Goal: Task Accomplishment & Management: Manage account settings

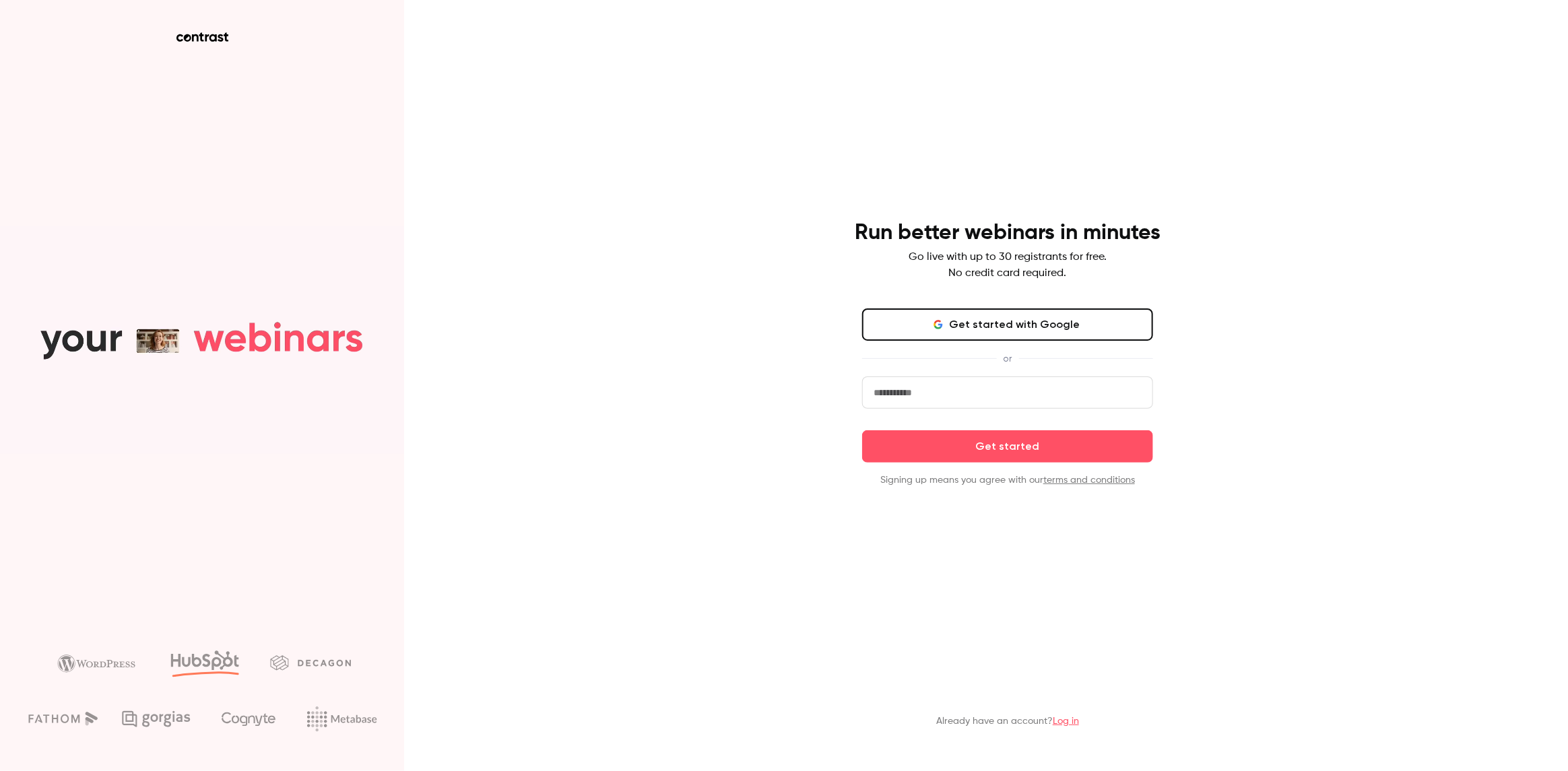
click at [935, 394] on input "email" at bounding box center [1008, 393] width 291 height 33
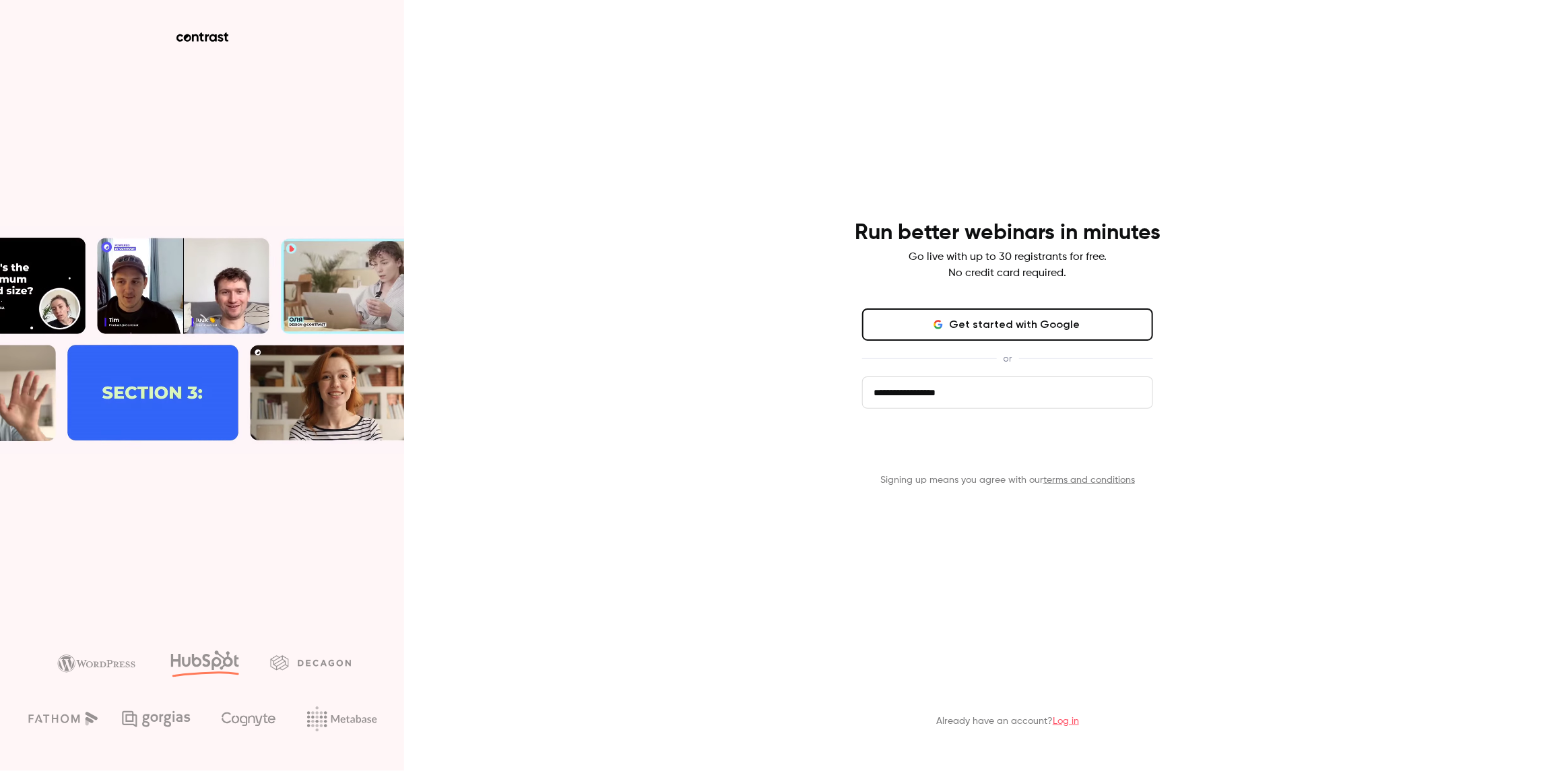
type input "**********"
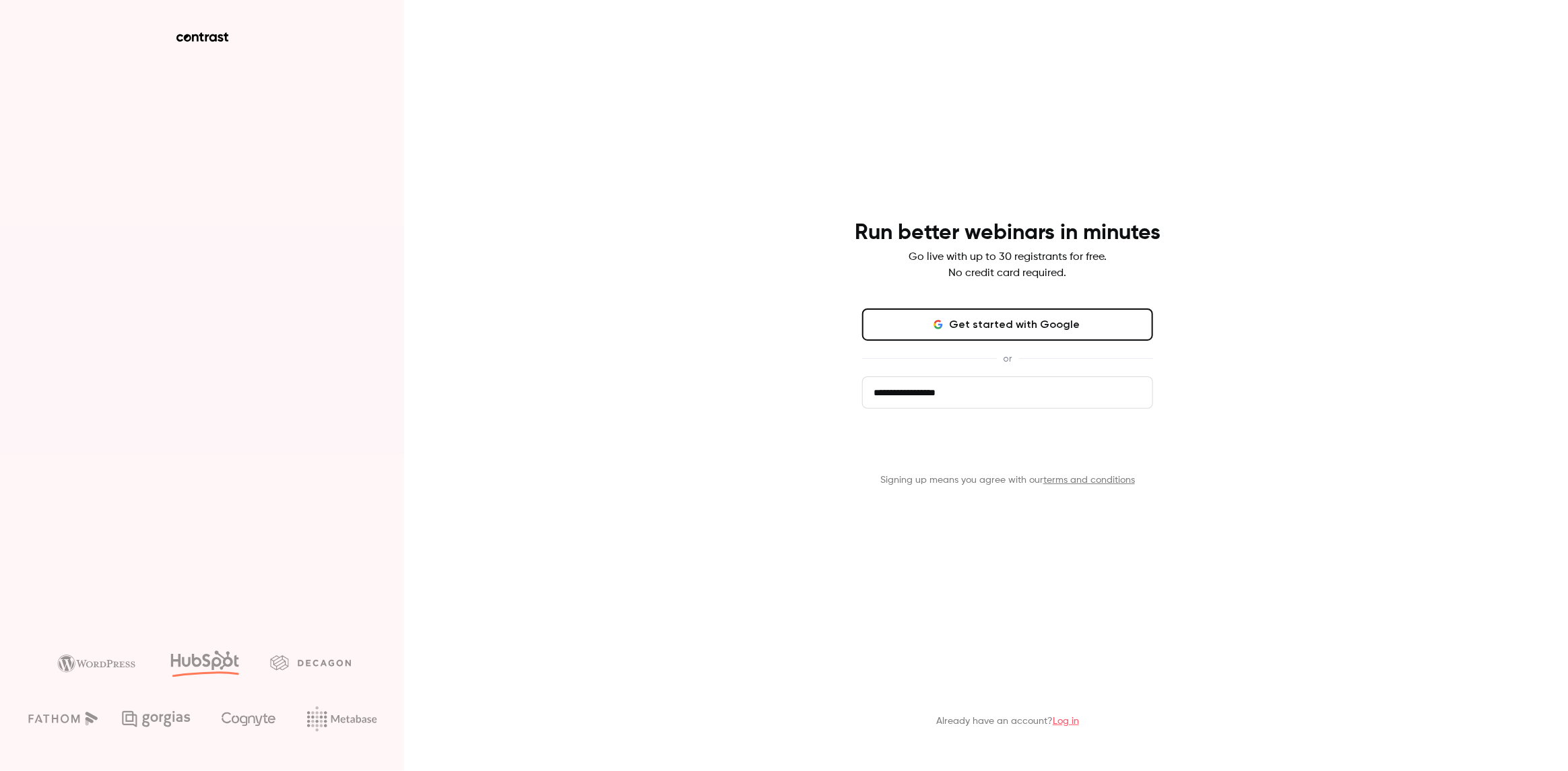
click at [957, 454] on button "Get started" at bounding box center [1008, 447] width 291 height 33
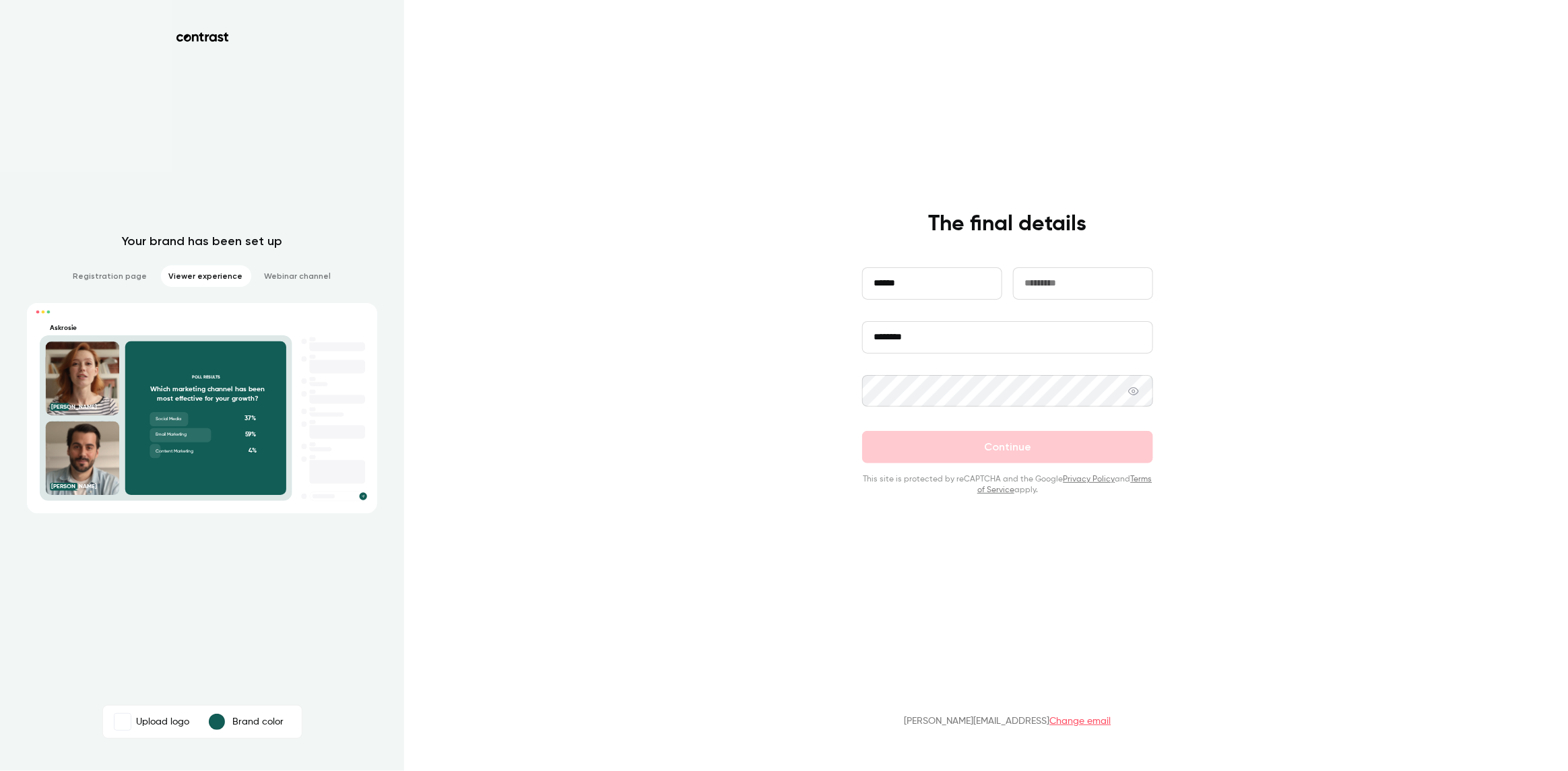
type input "******"
type input "*****"
type input "********"
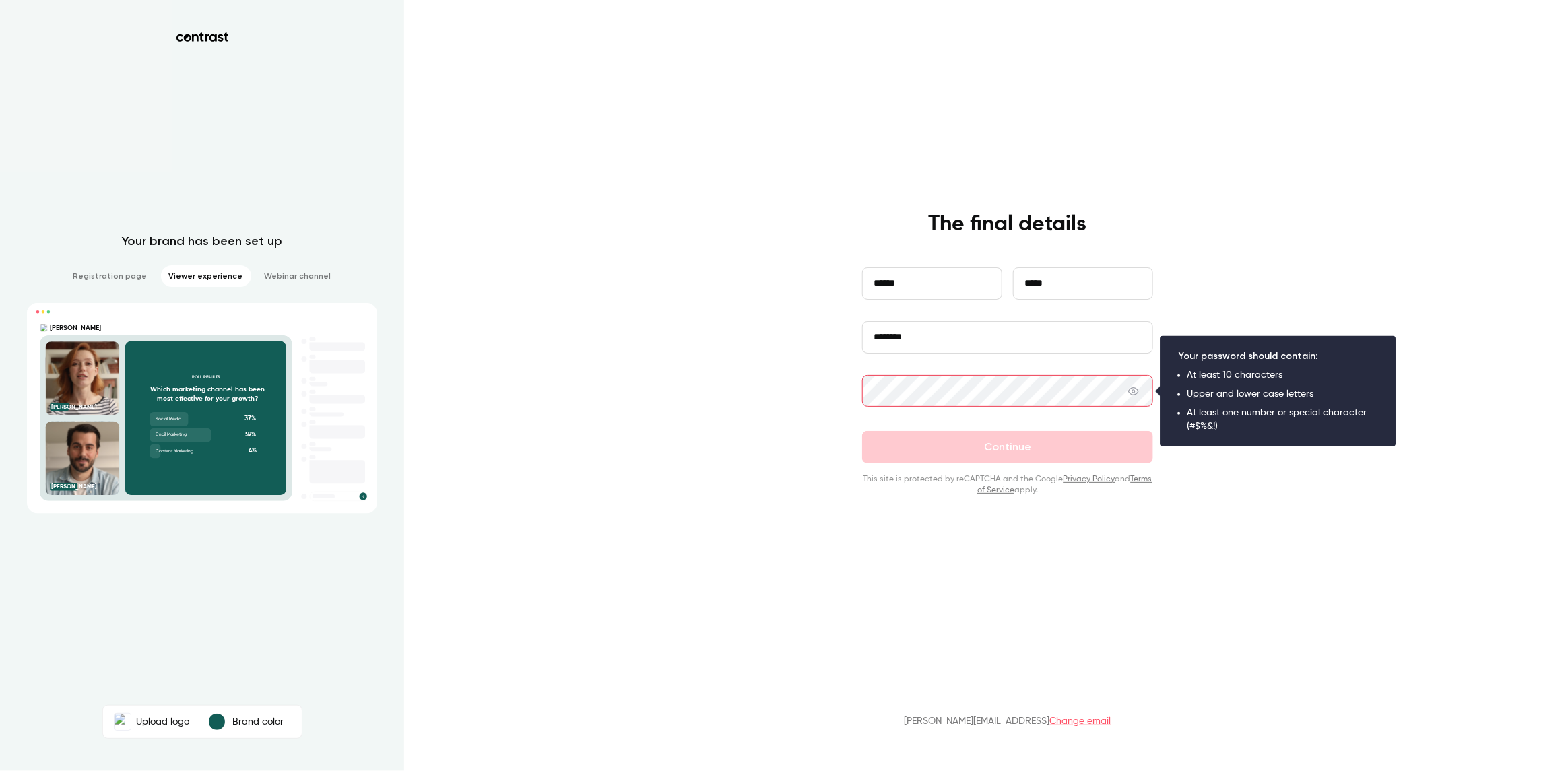
click at [0, 770] on com-1password-button at bounding box center [0, 771] width 0 height 0
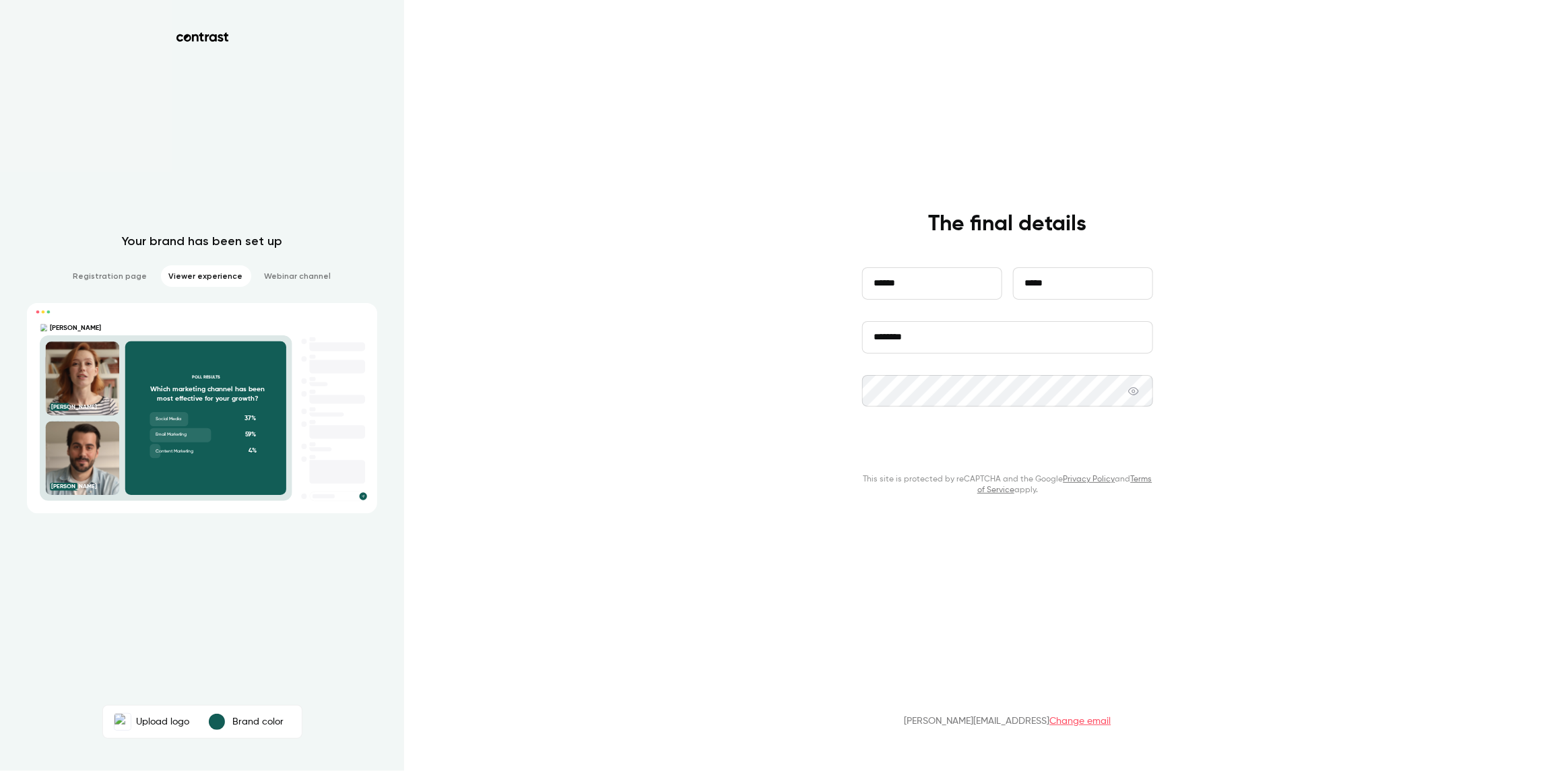
click at [952, 439] on button "Continue" at bounding box center [1008, 447] width 291 height 33
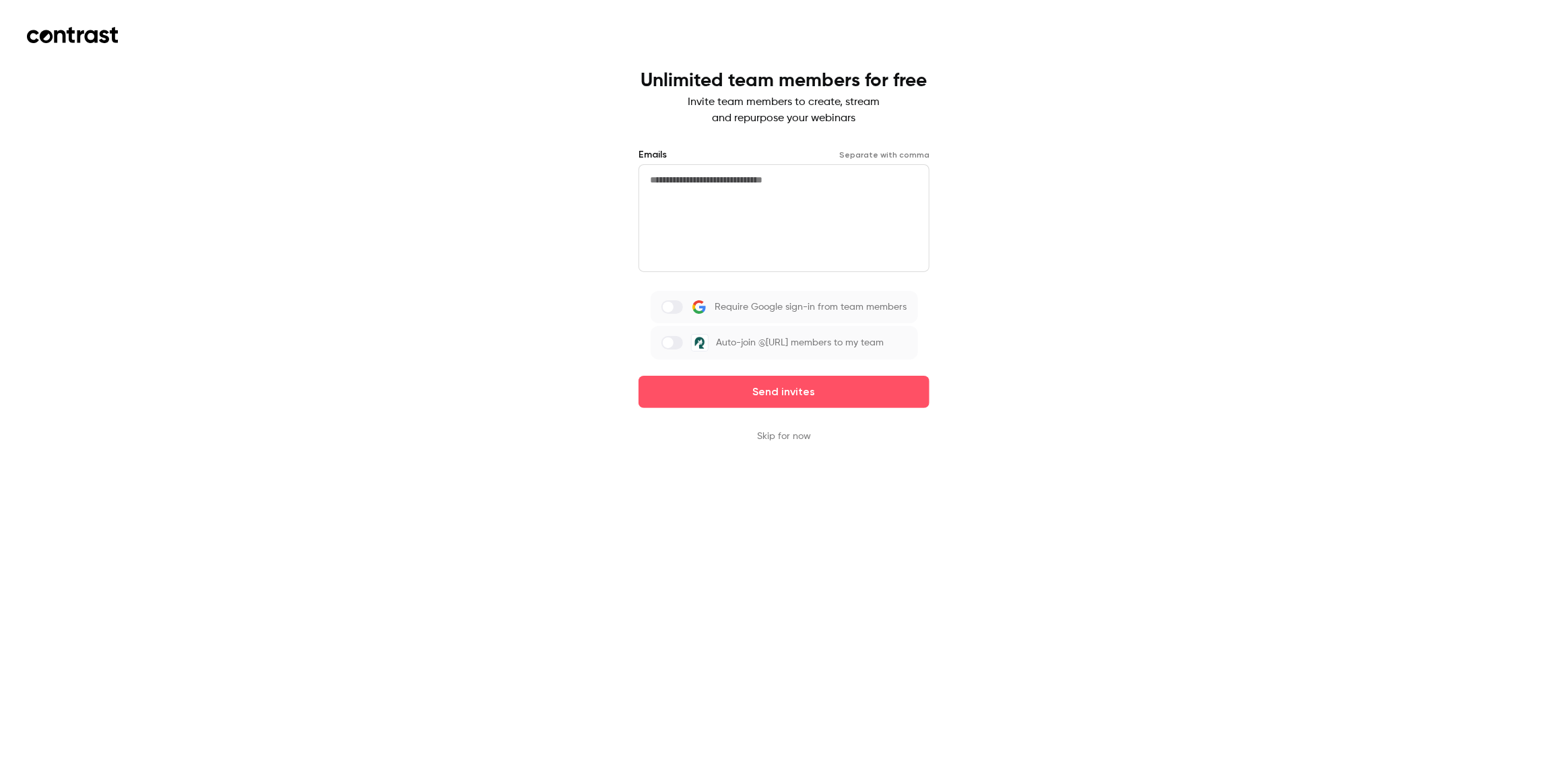
click at [668, 343] on span at bounding box center [668, 343] width 11 height 11
click at [677, 344] on span at bounding box center [677, 343] width 11 height 11
click at [798, 438] on button "Skip for now" at bounding box center [784, 436] width 54 height 14
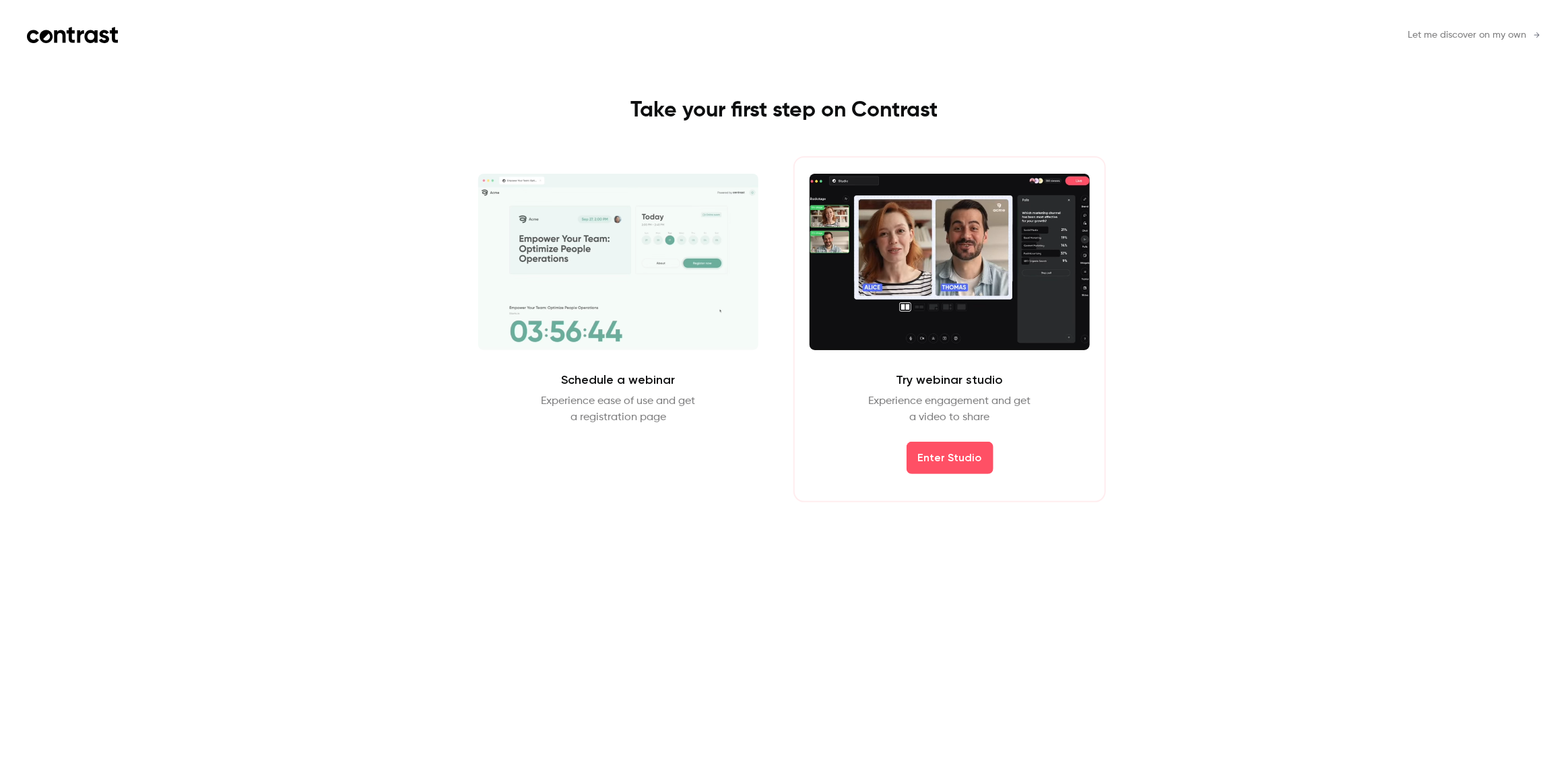
click at [1468, 39] on span "Let me discover on my own" at bounding box center [1467, 35] width 118 height 14
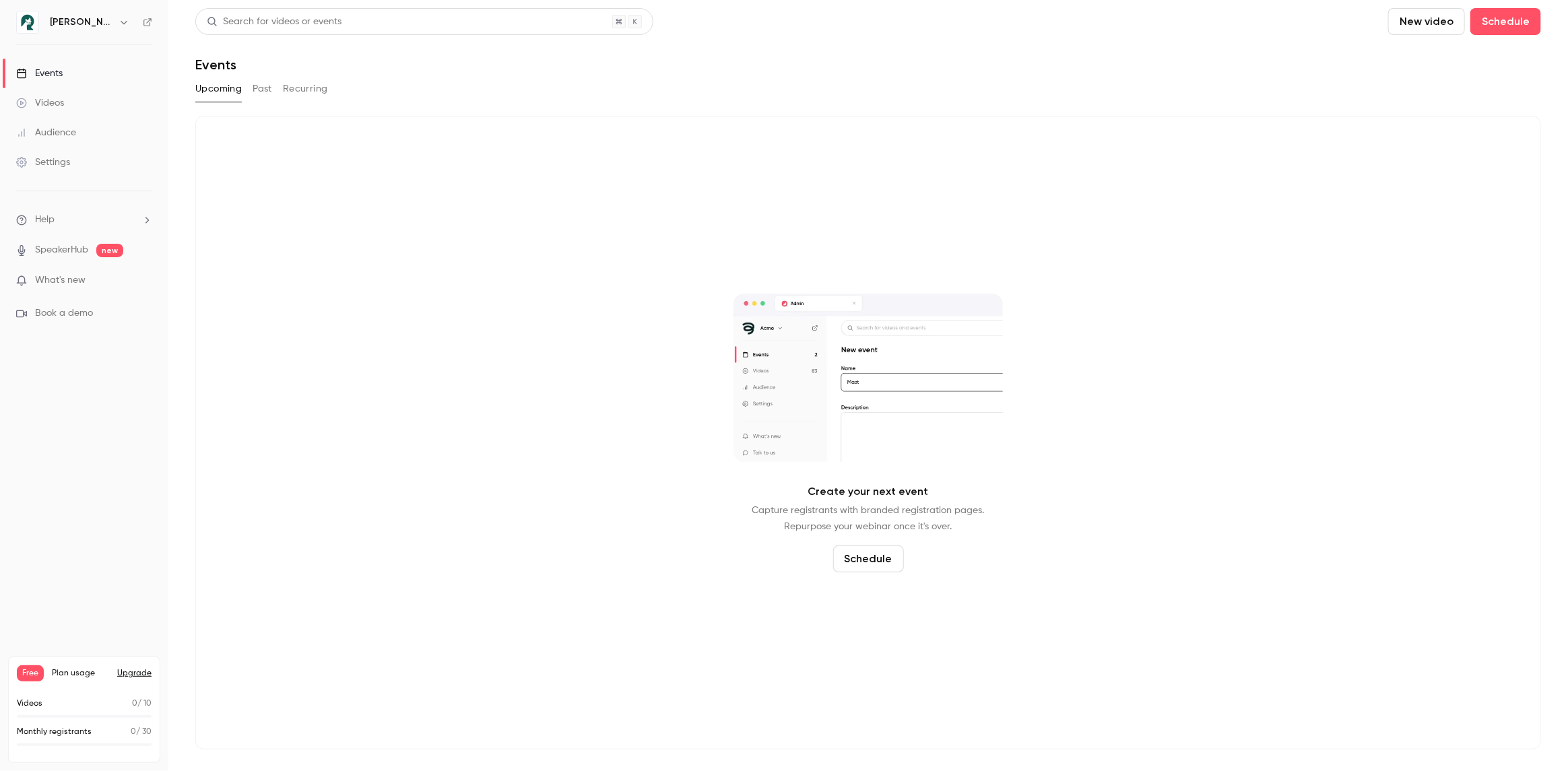
drag, startPoint x: 520, startPoint y: 209, endPoint x: 420, endPoint y: 196, distance: 100.8
click at [520, 209] on div "Create your next event Capture registrants with branded registration pages. Rep…" at bounding box center [868, 432] width 1346 height 634
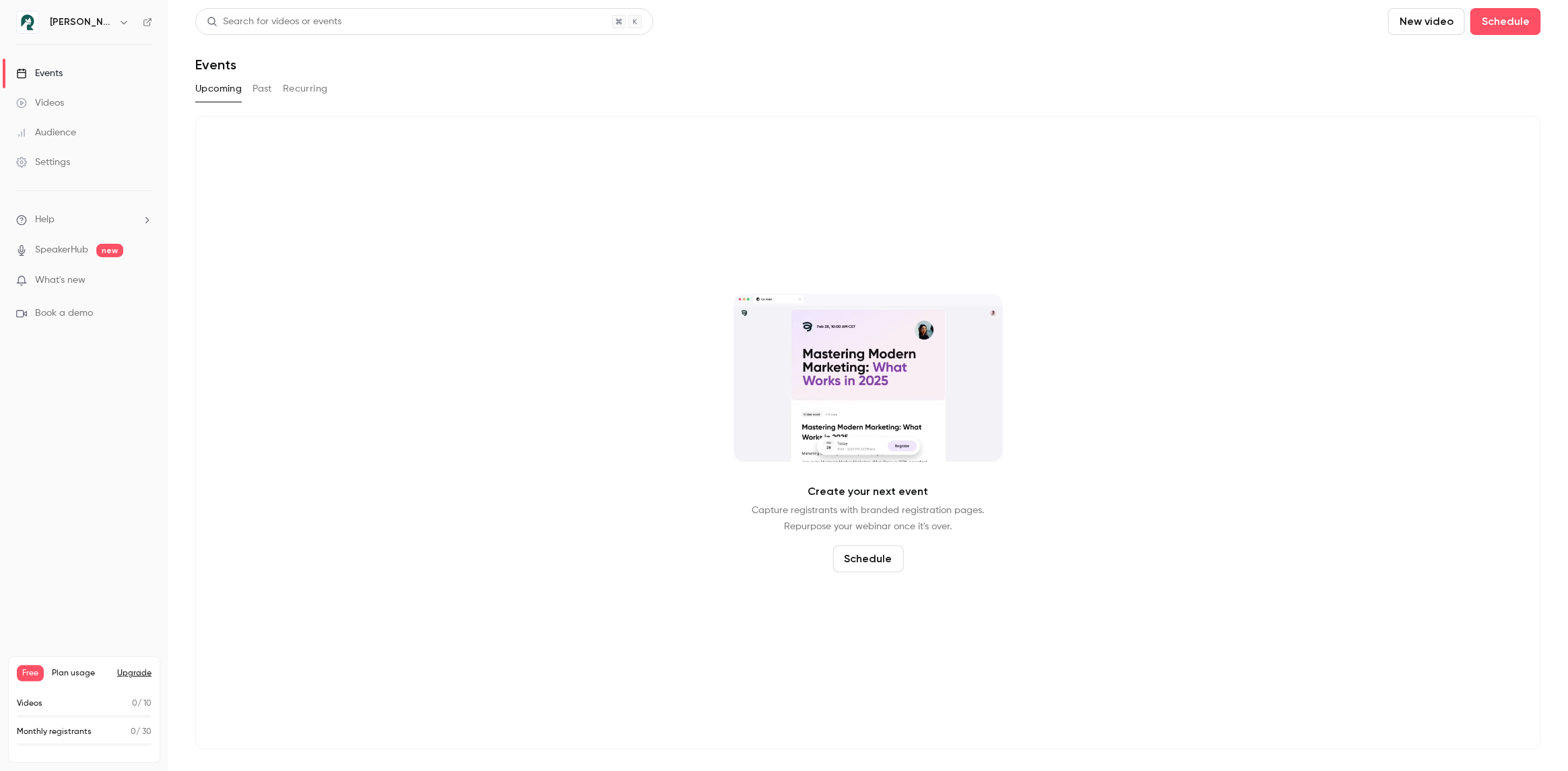
click at [105, 17] on div "[PERSON_NAME]" at bounding box center [90, 23] width 82 height 16
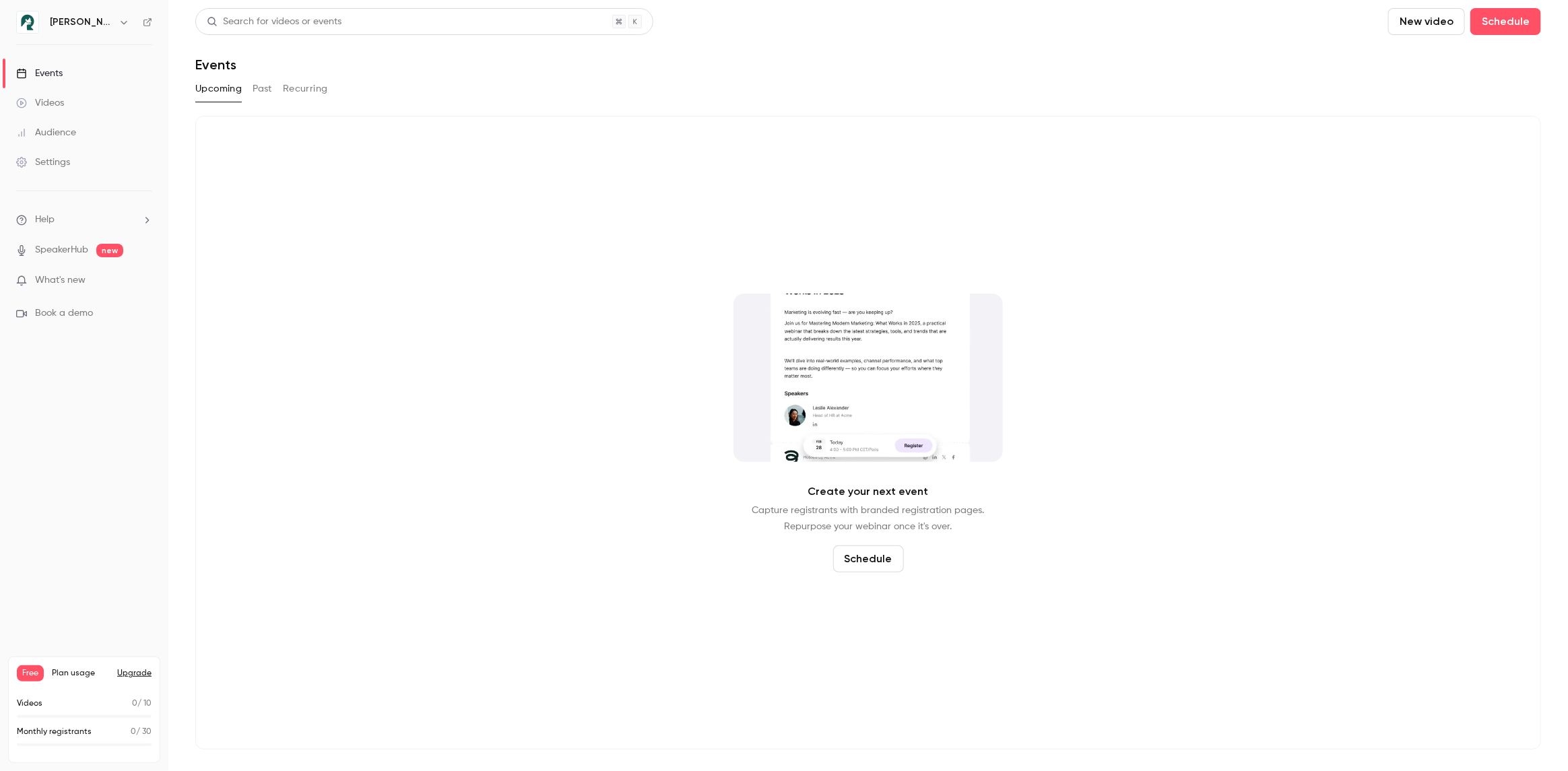
click at [118, 23] on icon "button" at bounding box center [124, 23] width 11 height 11
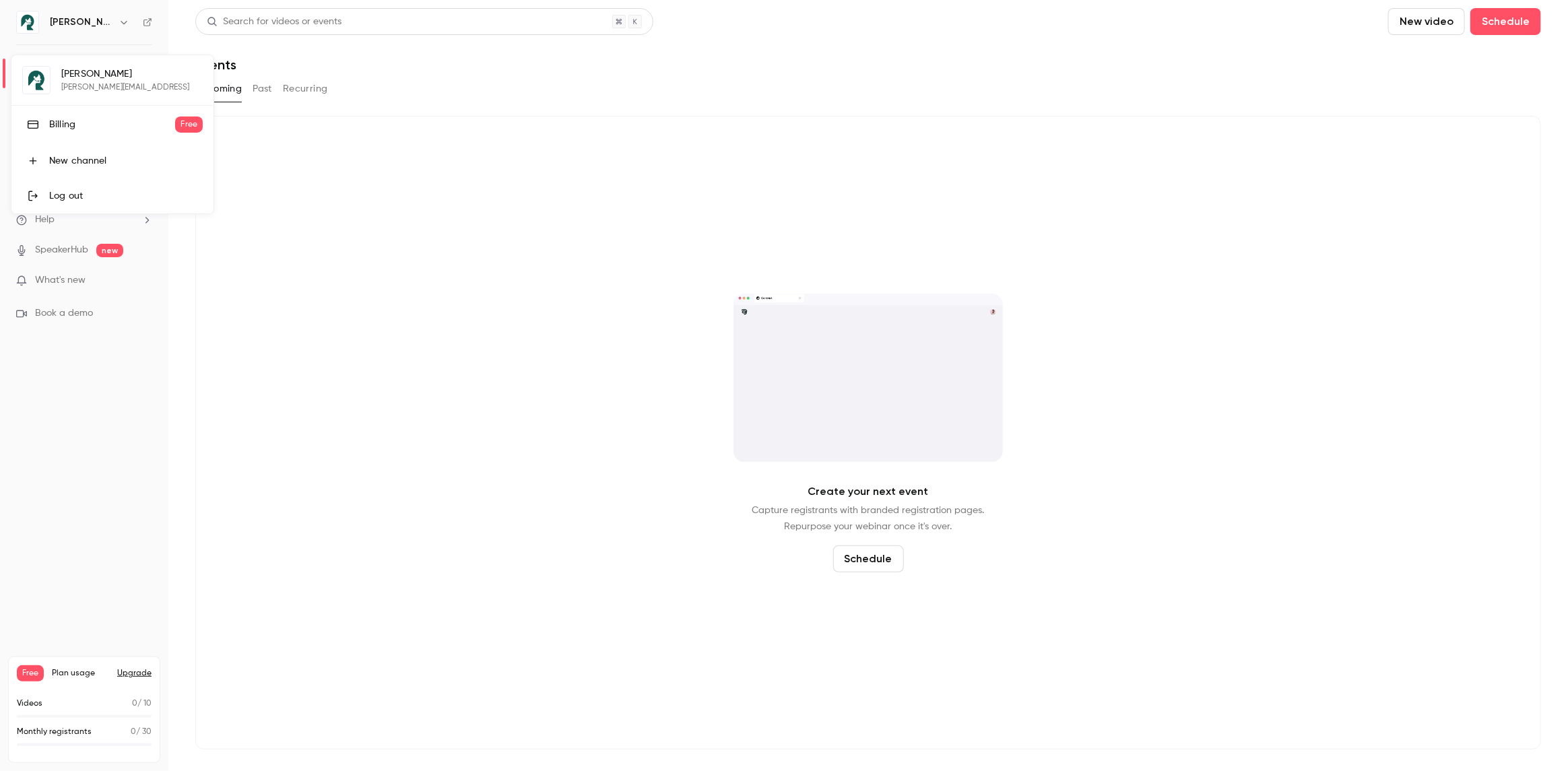
click at [112, 80] on div "[PERSON_NAME] AI [EMAIL_ADDRESS] Billing Free New channel Log out" at bounding box center [113, 134] width 202 height 158
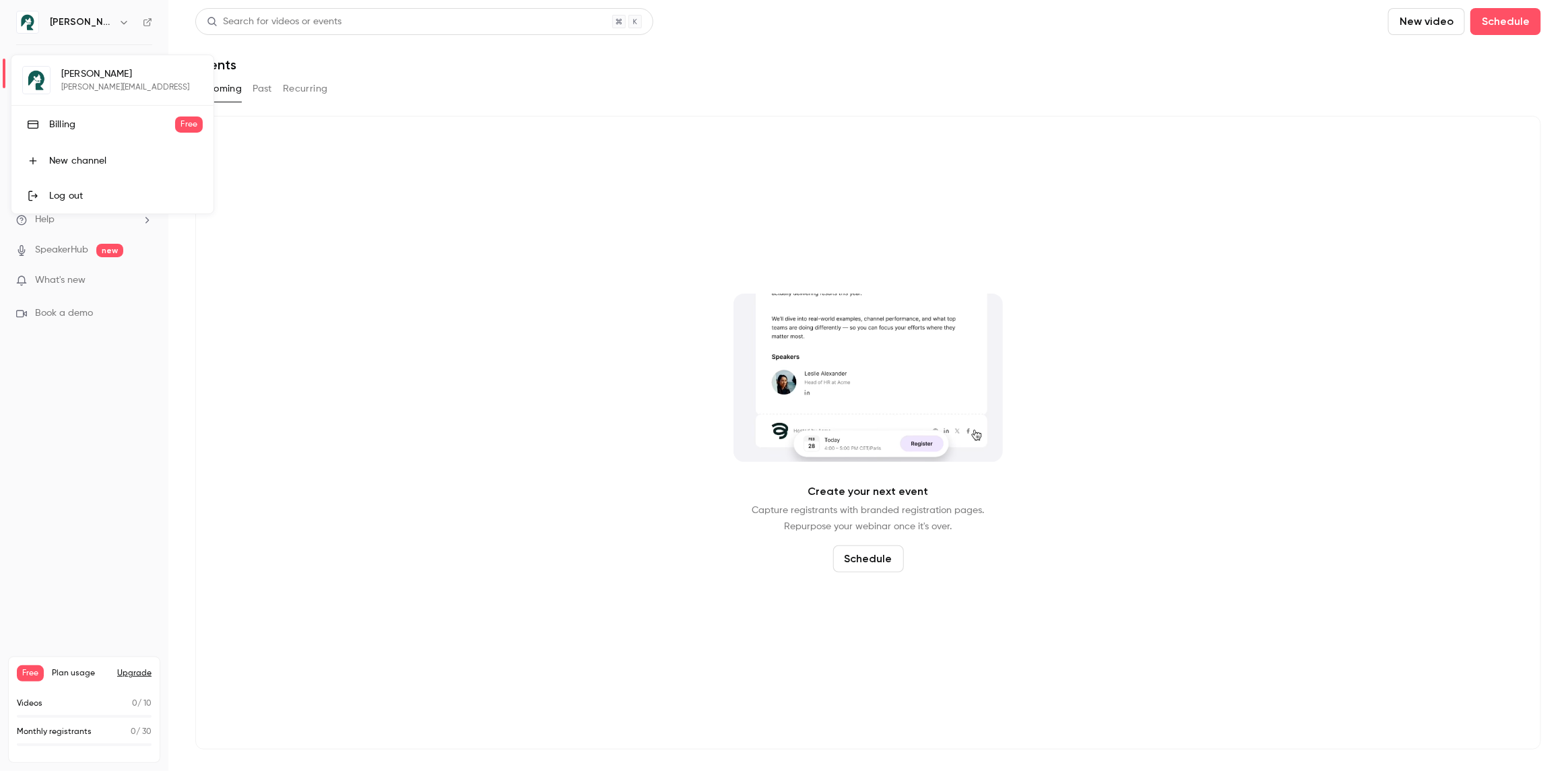
click at [74, 425] on div at bounding box center [784, 386] width 1568 height 771
click at [67, 21] on h6 "[PERSON_NAME]" at bounding box center [81, 22] width 63 height 14
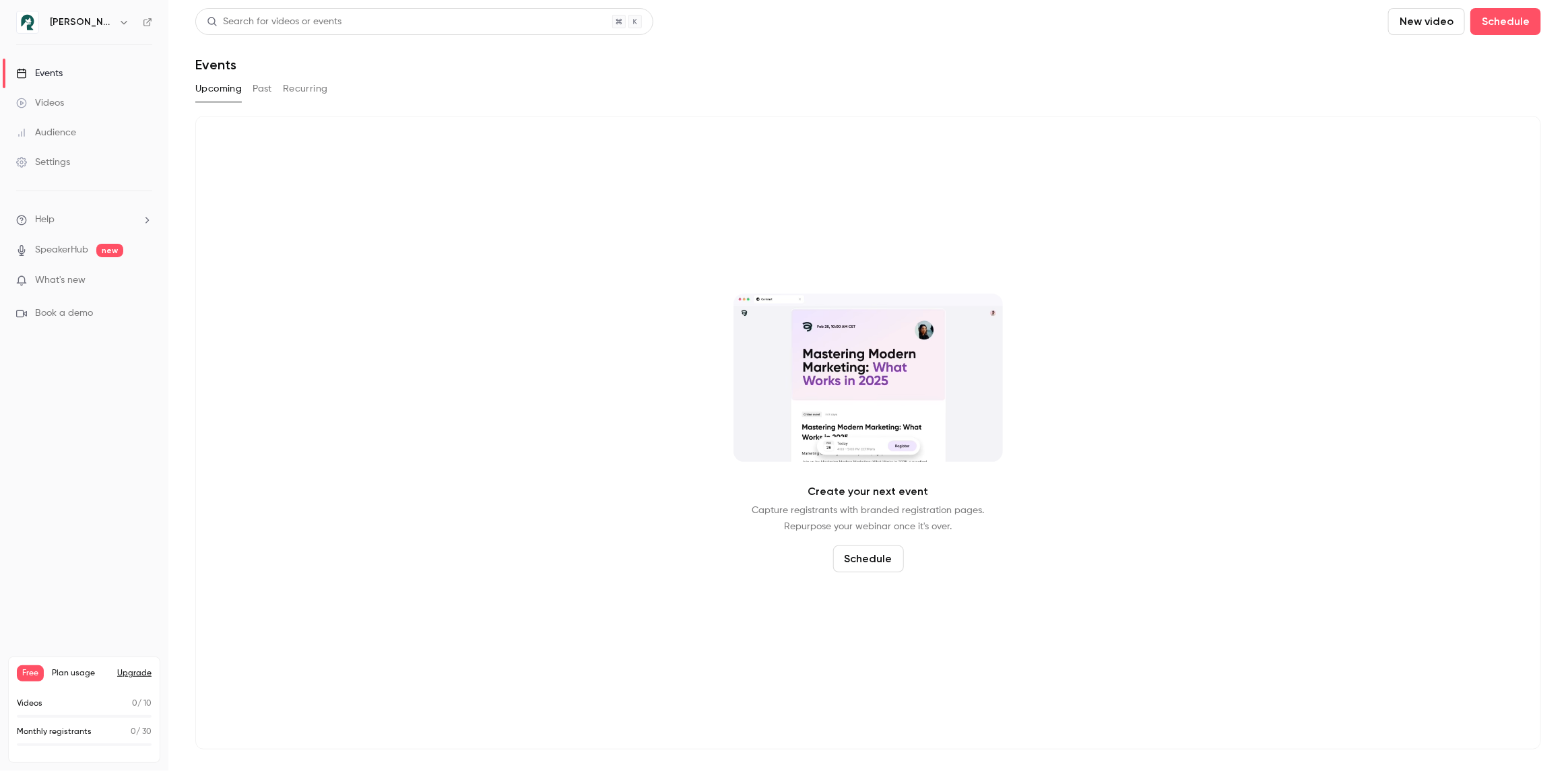
click at [81, 19] on h6 "[PERSON_NAME]" at bounding box center [81, 22] width 63 height 14
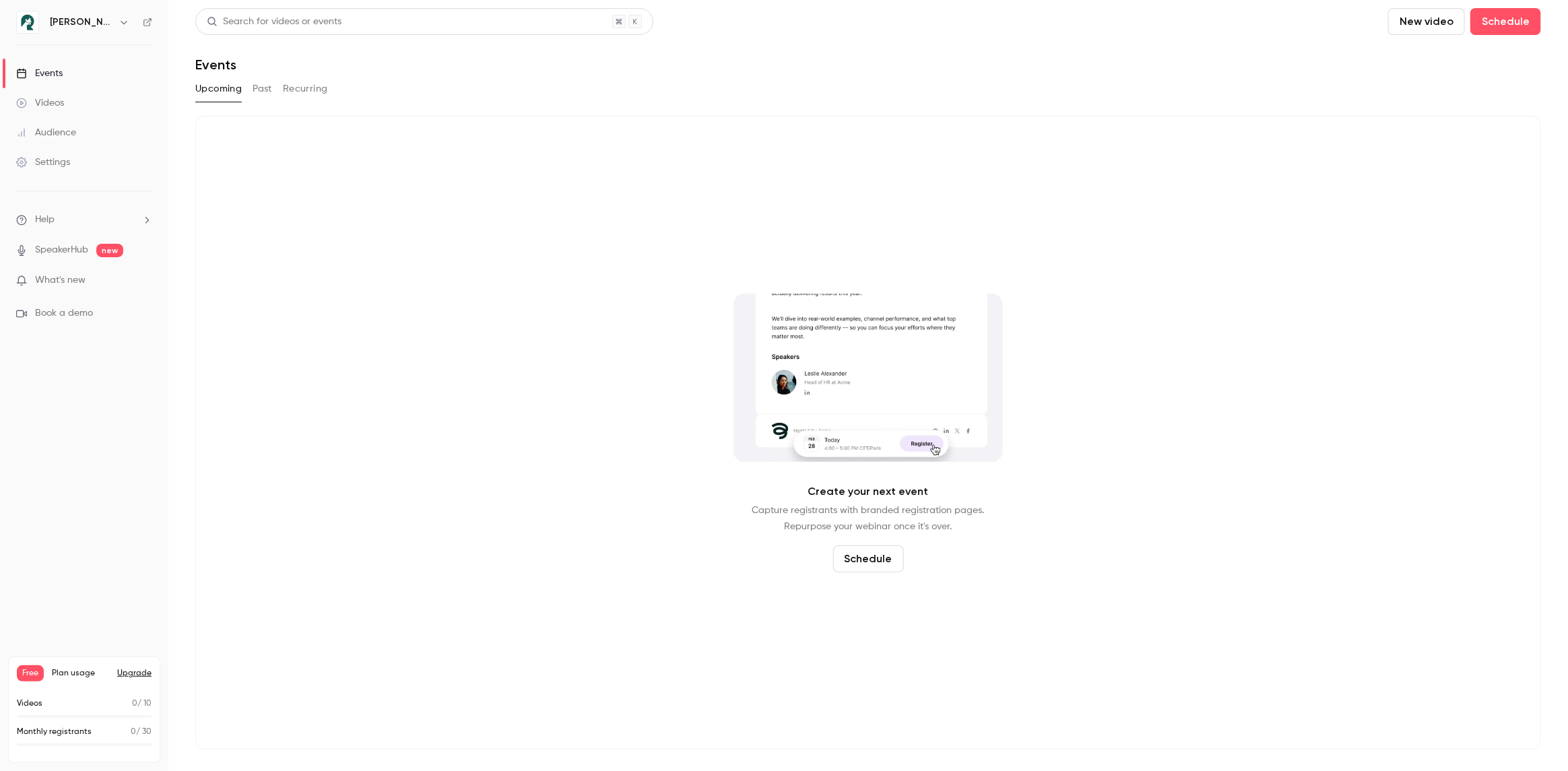
click at [144, 20] on div "[PERSON_NAME]" at bounding box center [84, 22] width 136 height 23
click at [116, 25] on button "button" at bounding box center [124, 23] width 16 height 16
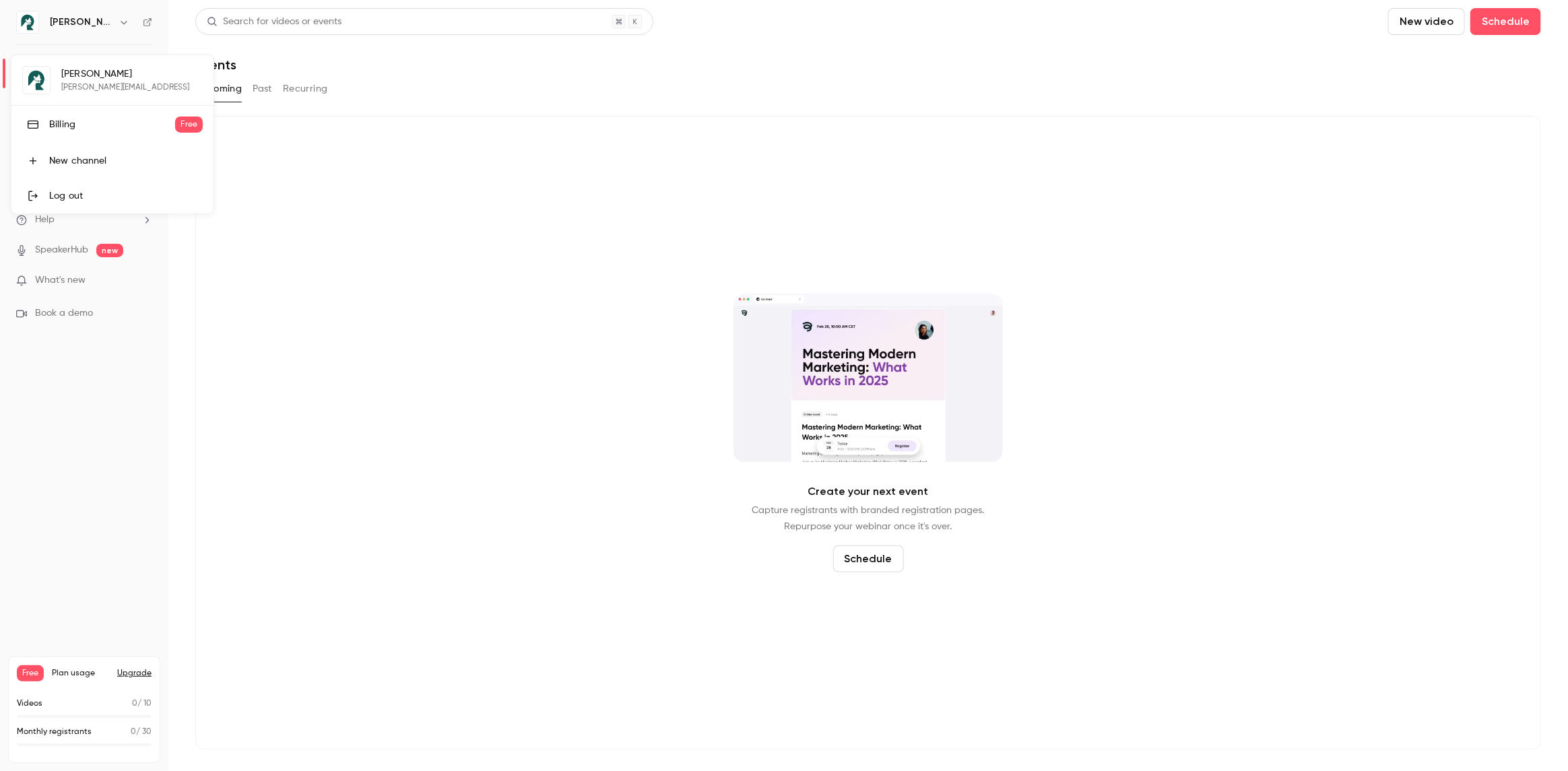
click at [75, 81] on div "[PERSON_NAME] AI [EMAIL_ADDRESS] Billing Free New channel Log out" at bounding box center [113, 134] width 202 height 158
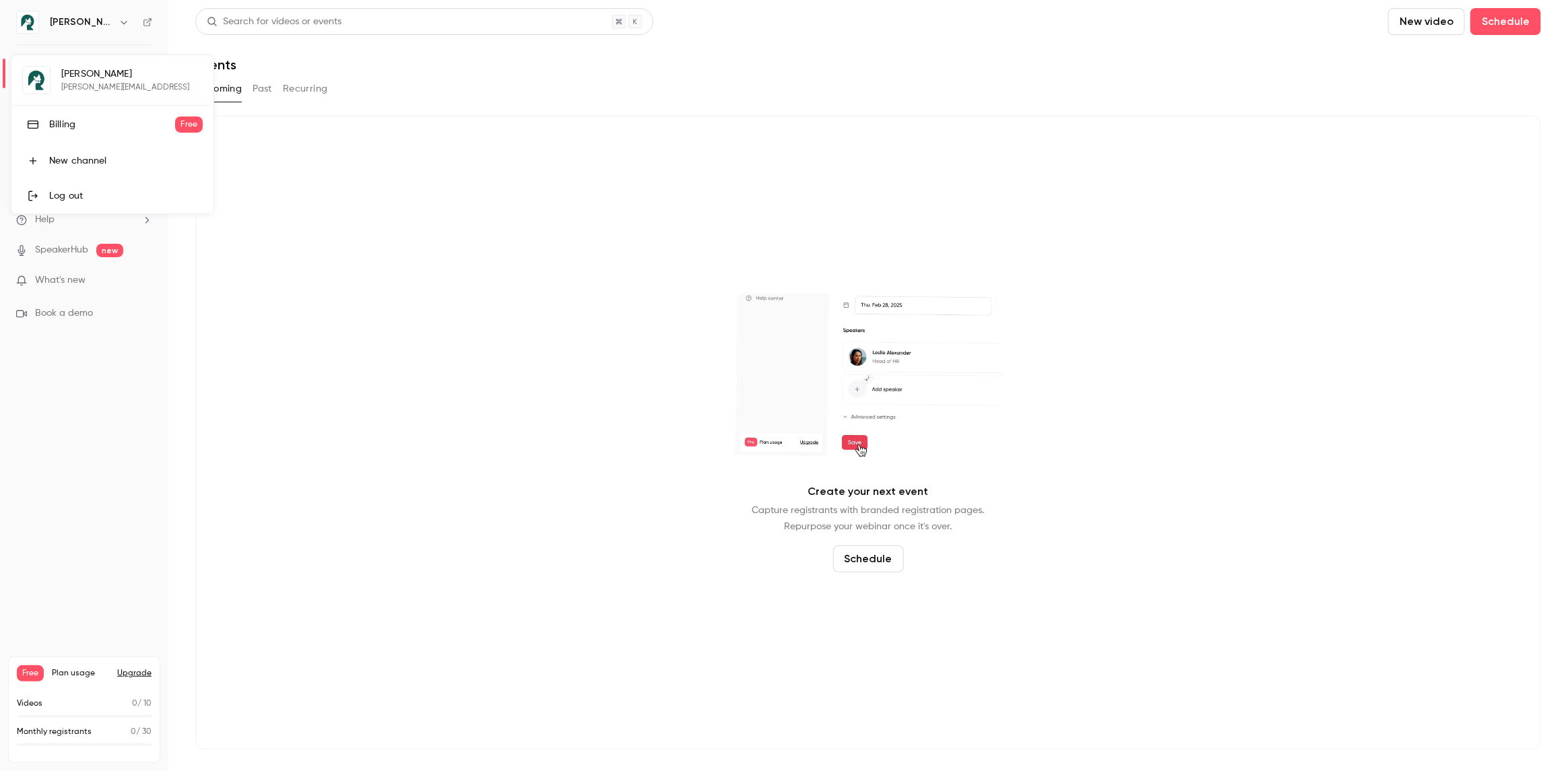
click at [89, 414] on div at bounding box center [784, 386] width 1568 height 771
click at [64, 160] on div "Settings" at bounding box center [43, 162] width 54 height 14
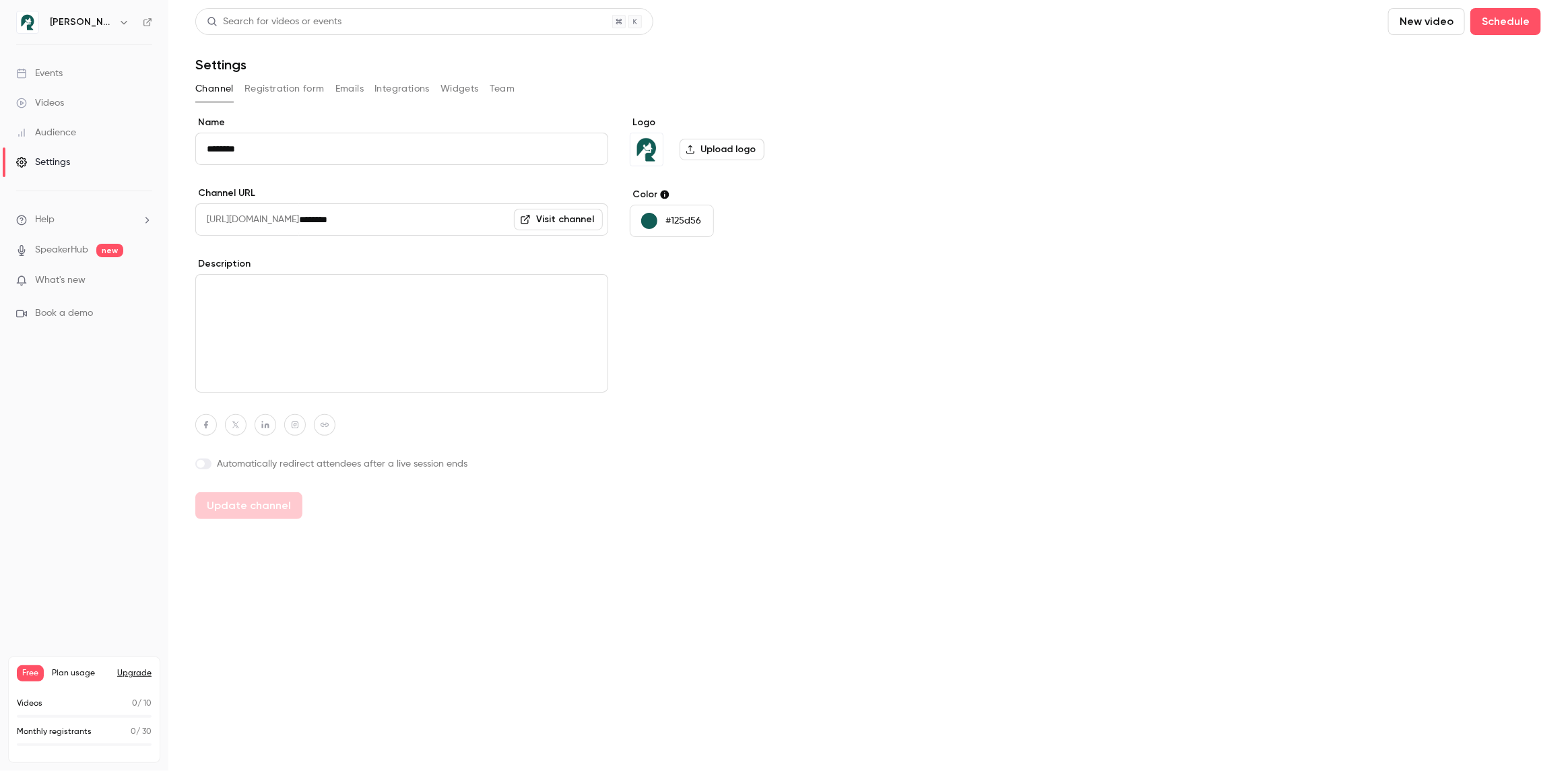
click at [268, 88] on button "Registration form" at bounding box center [285, 89] width 80 height 22
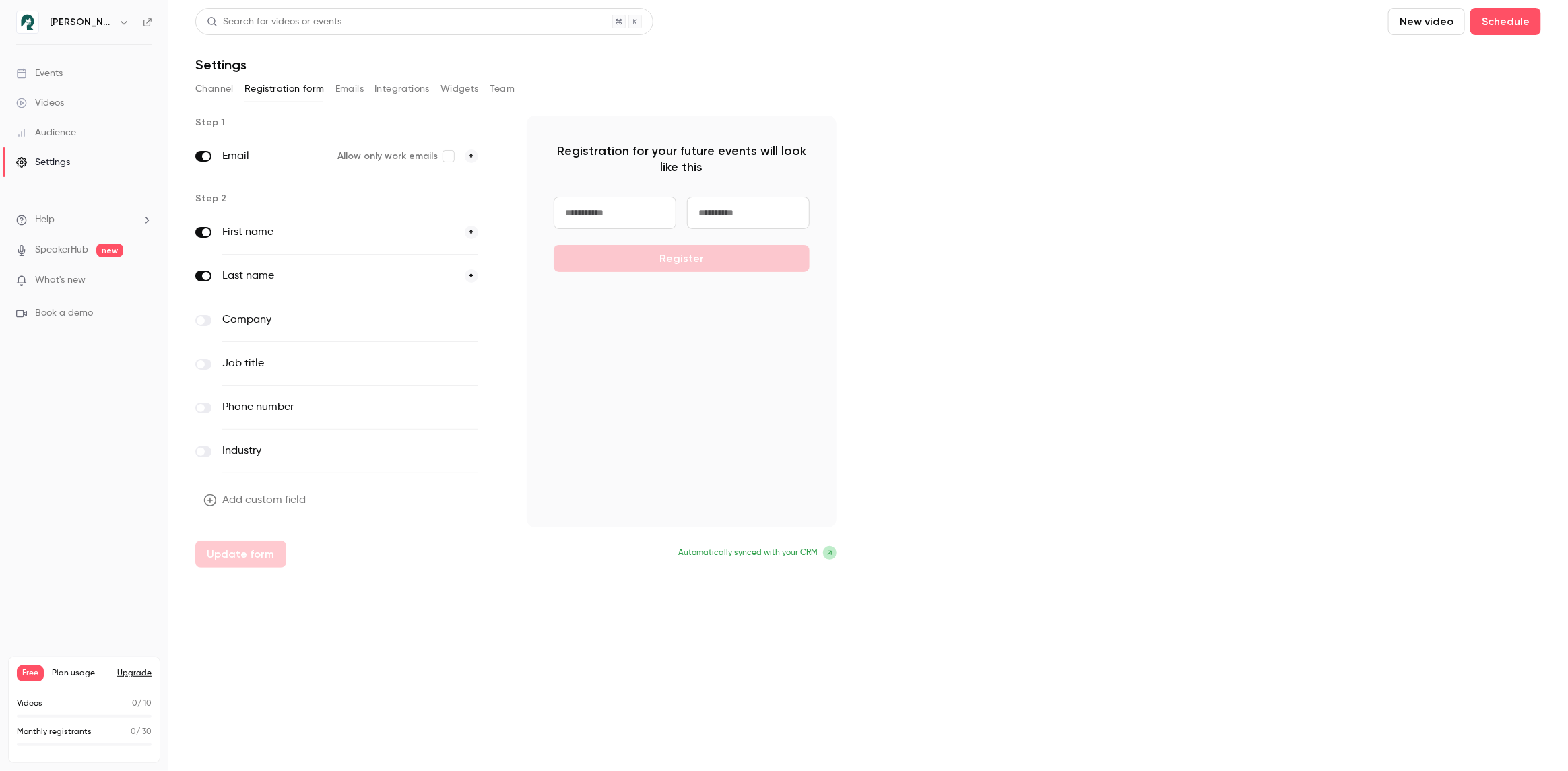
click at [488, 88] on div "Channel Registration form Emails Integrations Widgets Team" at bounding box center [868, 89] width 1346 height 22
click at [498, 88] on button "Team" at bounding box center [502, 89] width 25 height 22
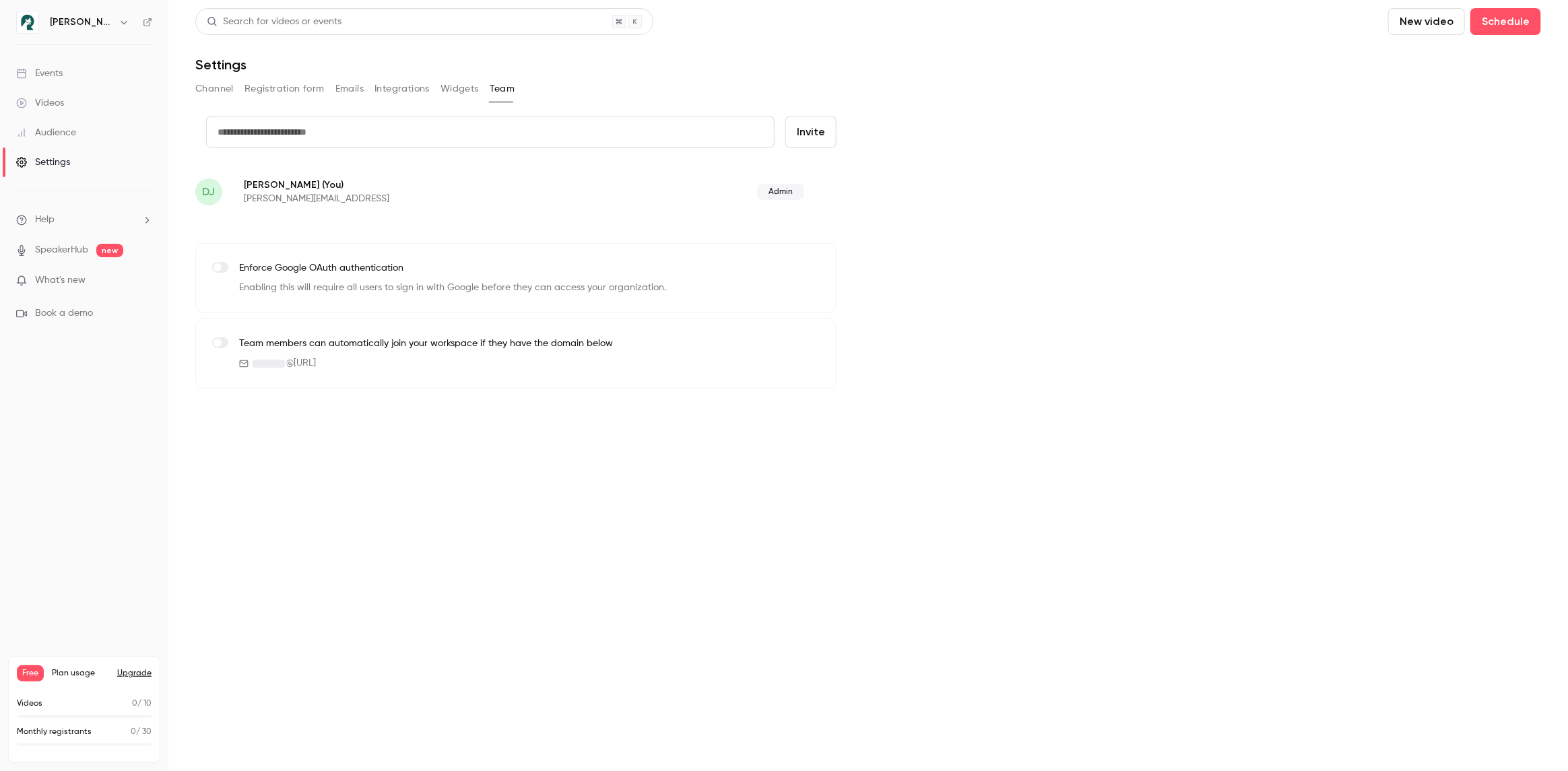
click at [761, 192] on span "Admin" at bounding box center [780, 192] width 47 height 16
click at [290, 189] on p "[PERSON_NAME] (You)" at bounding box center [408, 185] width 330 height 14
click at [247, 183] on p "[PERSON_NAME] (You)" at bounding box center [408, 185] width 330 height 14
drag, startPoint x: 243, startPoint y: 183, endPoint x: 366, endPoint y: 183, distance: 123.0
click at [366, 183] on div "DJ [PERSON_NAME] (You) [PERSON_NAME][EMAIL_ADDRESS] Admin" at bounding box center [516, 191] width 641 height 43
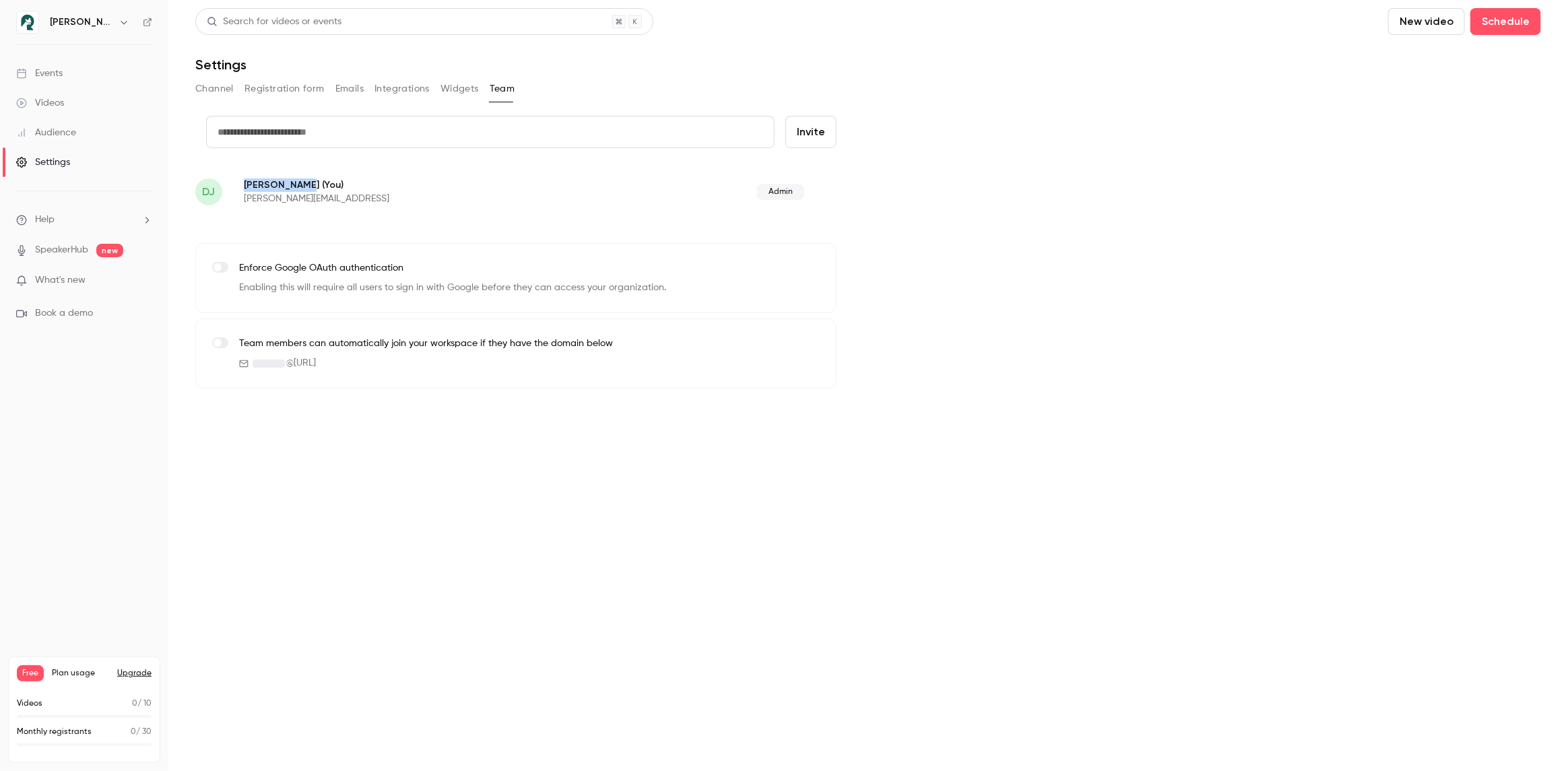
click at [357, 88] on button "Emails" at bounding box center [349, 89] width 28 height 22
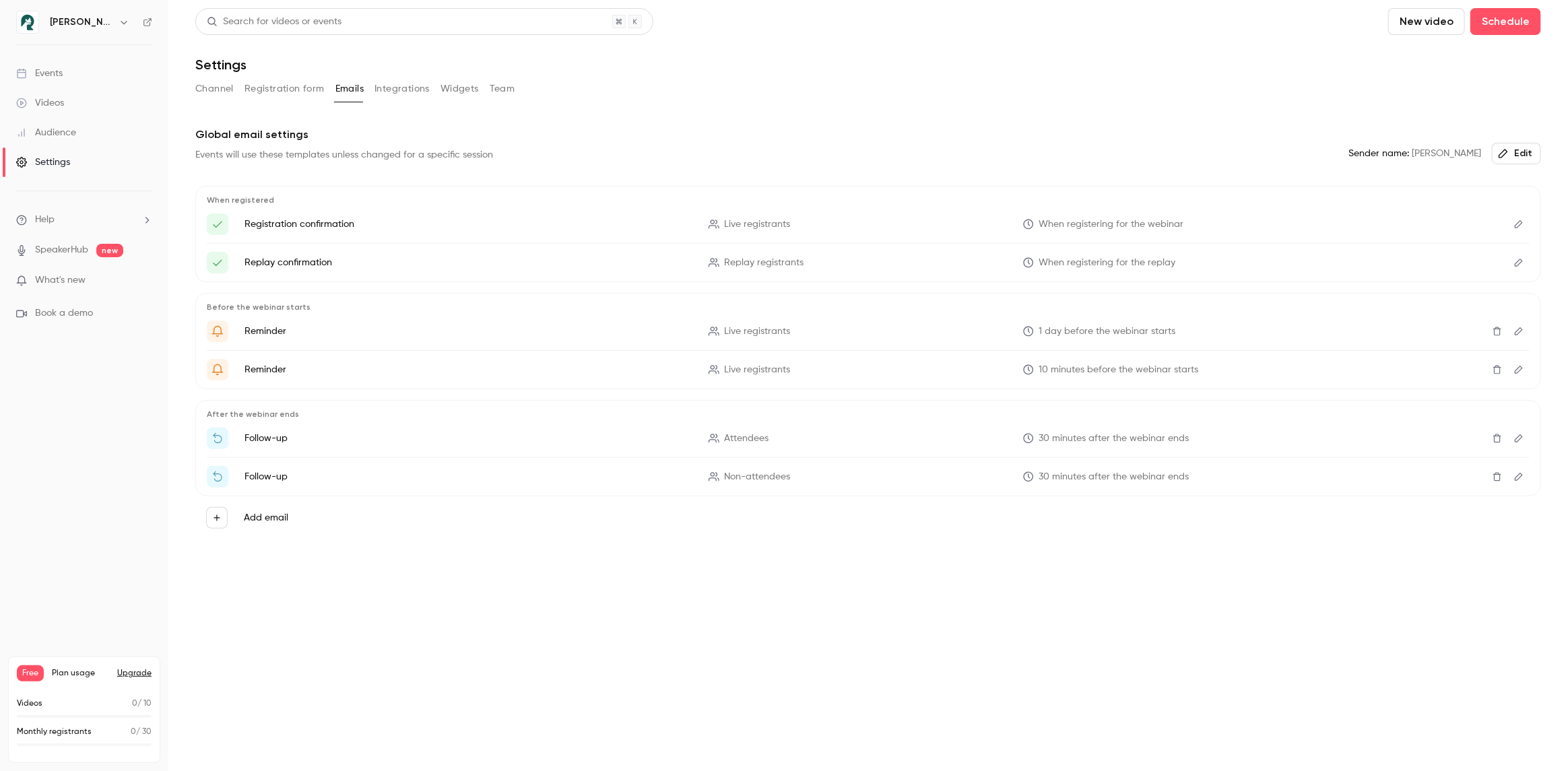
click at [476, 91] on button "Widgets" at bounding box center [460, 89] width 39 height 22
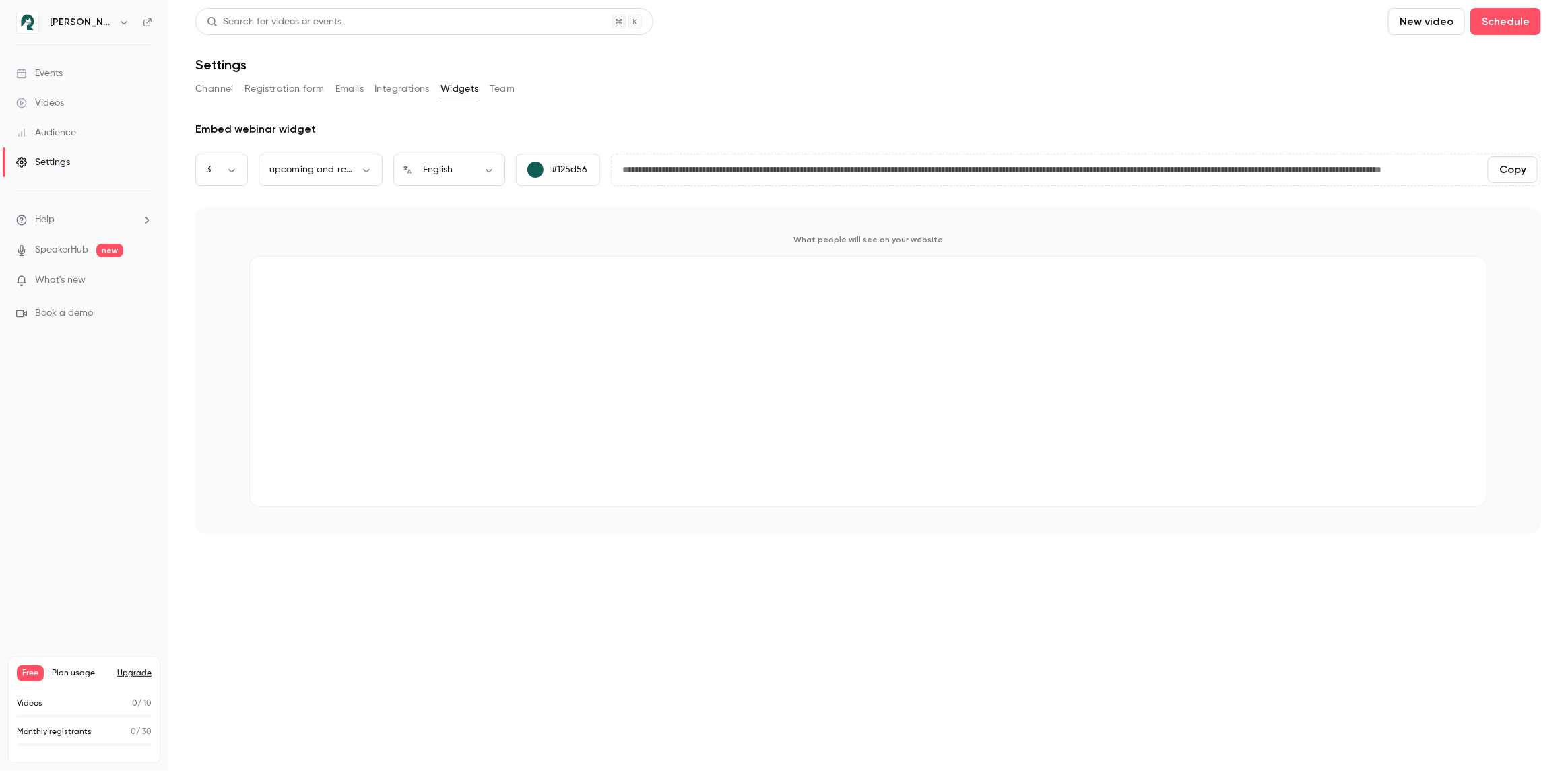
click at [525, 87] on div "Channel Registration form Emails Integrations Widgets Team" at bounding box center [868, 89] width 1346 height 22
click at [509, 88] on button "Team" at bounding box center [502, 89] width 25 height 22
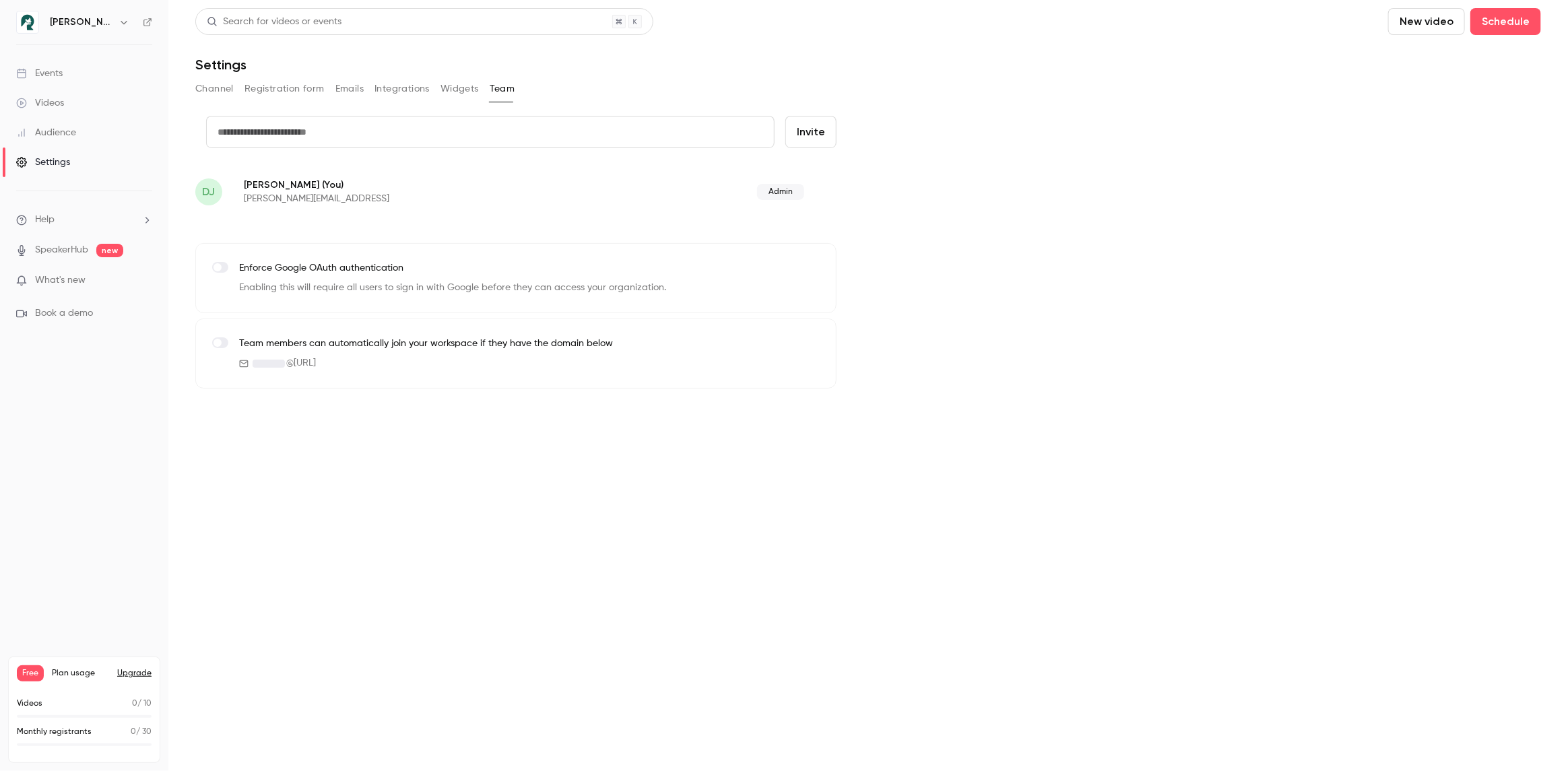
click at [281, 194] on p "[PERSON_NAME][EMAIL_ADDRESS]" at bounding box center [408, 199] width 330 height 14
click at [141, 21] on div "[PERSON_NAME]" at bounding box center [84, 22] width 136 height 23
click at [147, 21] on icon at bounding box center [147, 22] width 9 height 9
click at [221, 97] on button "Channel" at bounding box center [214, 89] width 39 height 22
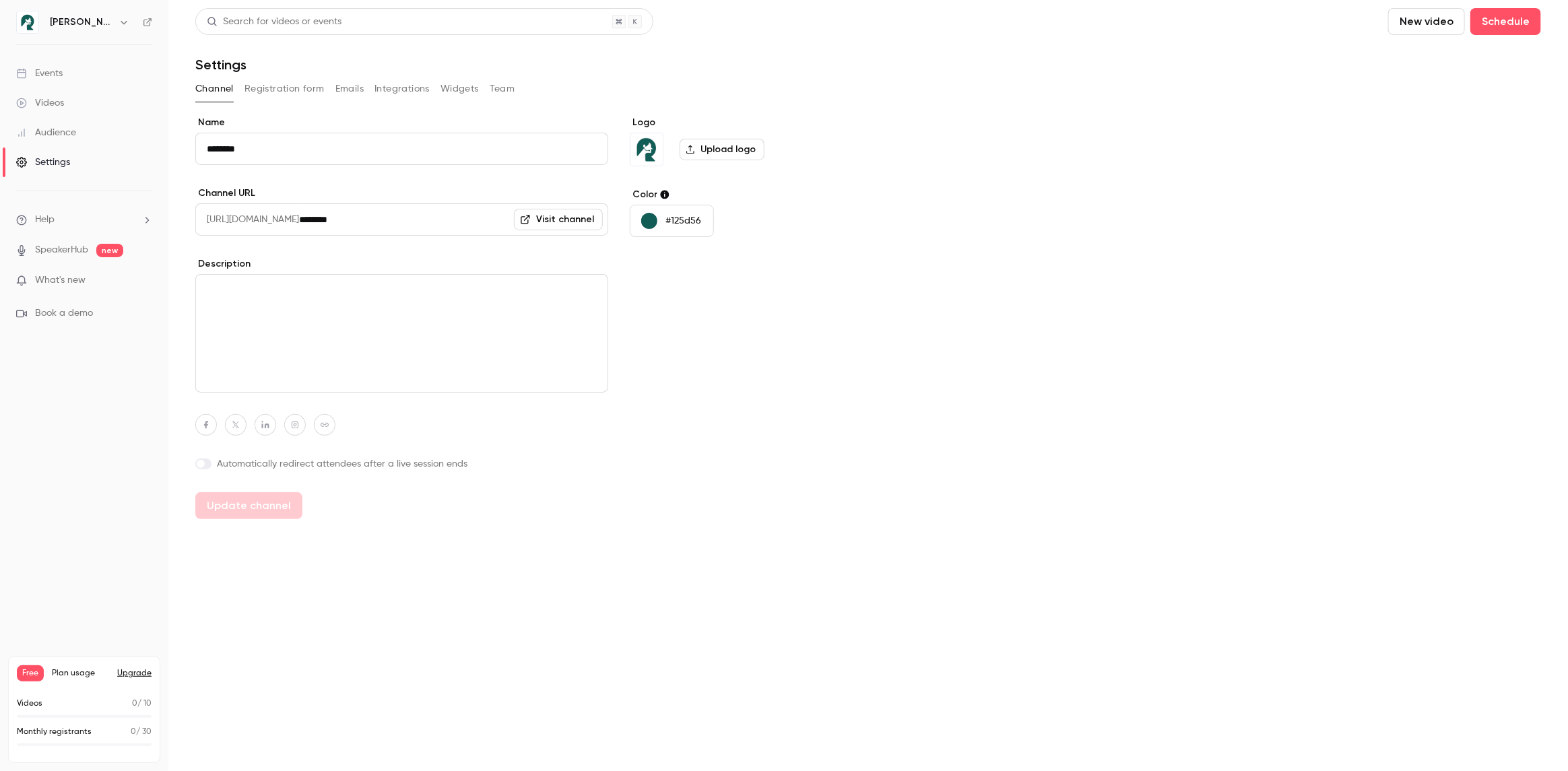
click at [54, 136] on div "Audience" at bounding box center [46, 132] width 60 height 14
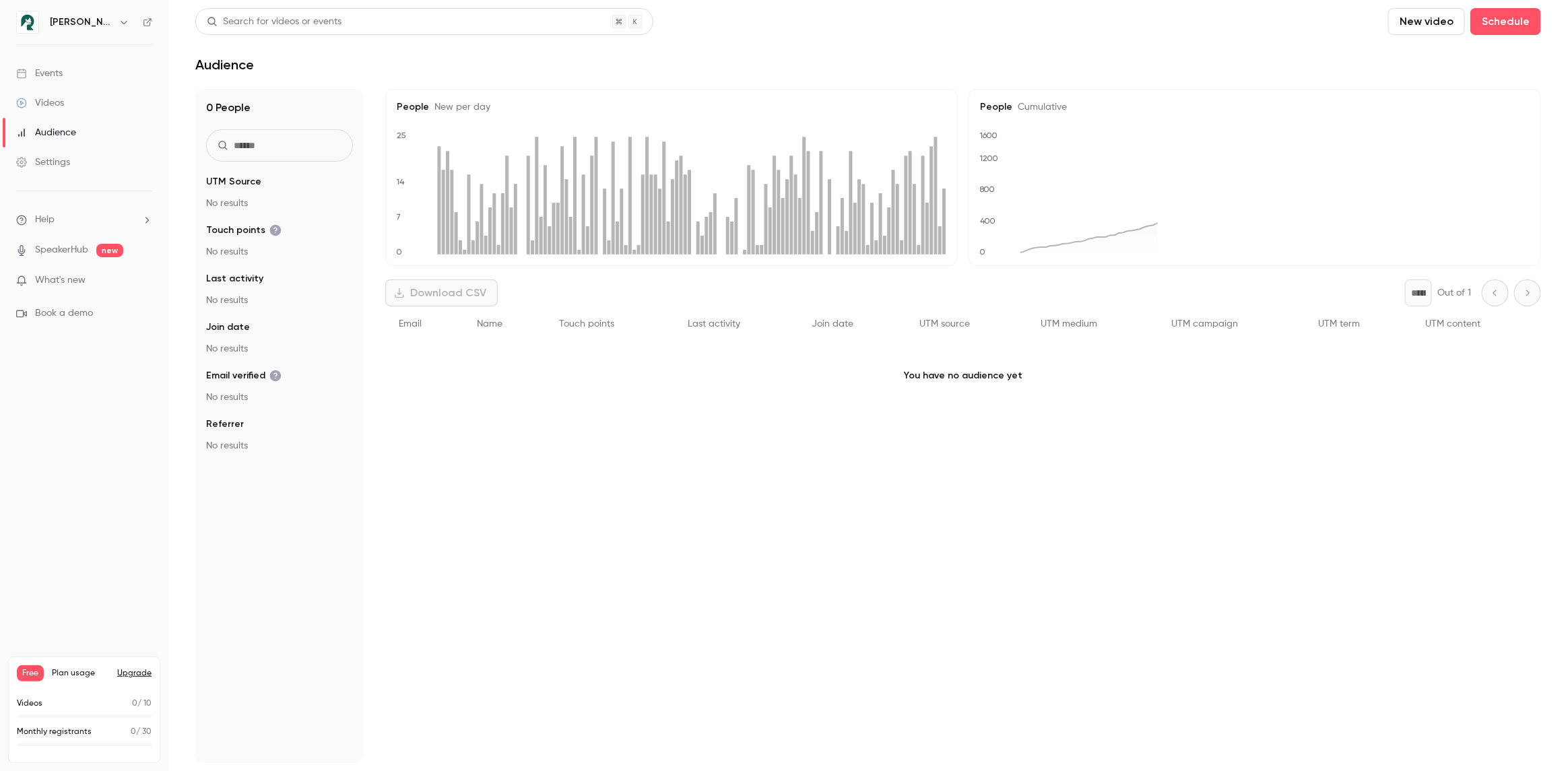
click at [51, 67] on div "Events" at bounding box center [39, 73] width 46 height 14
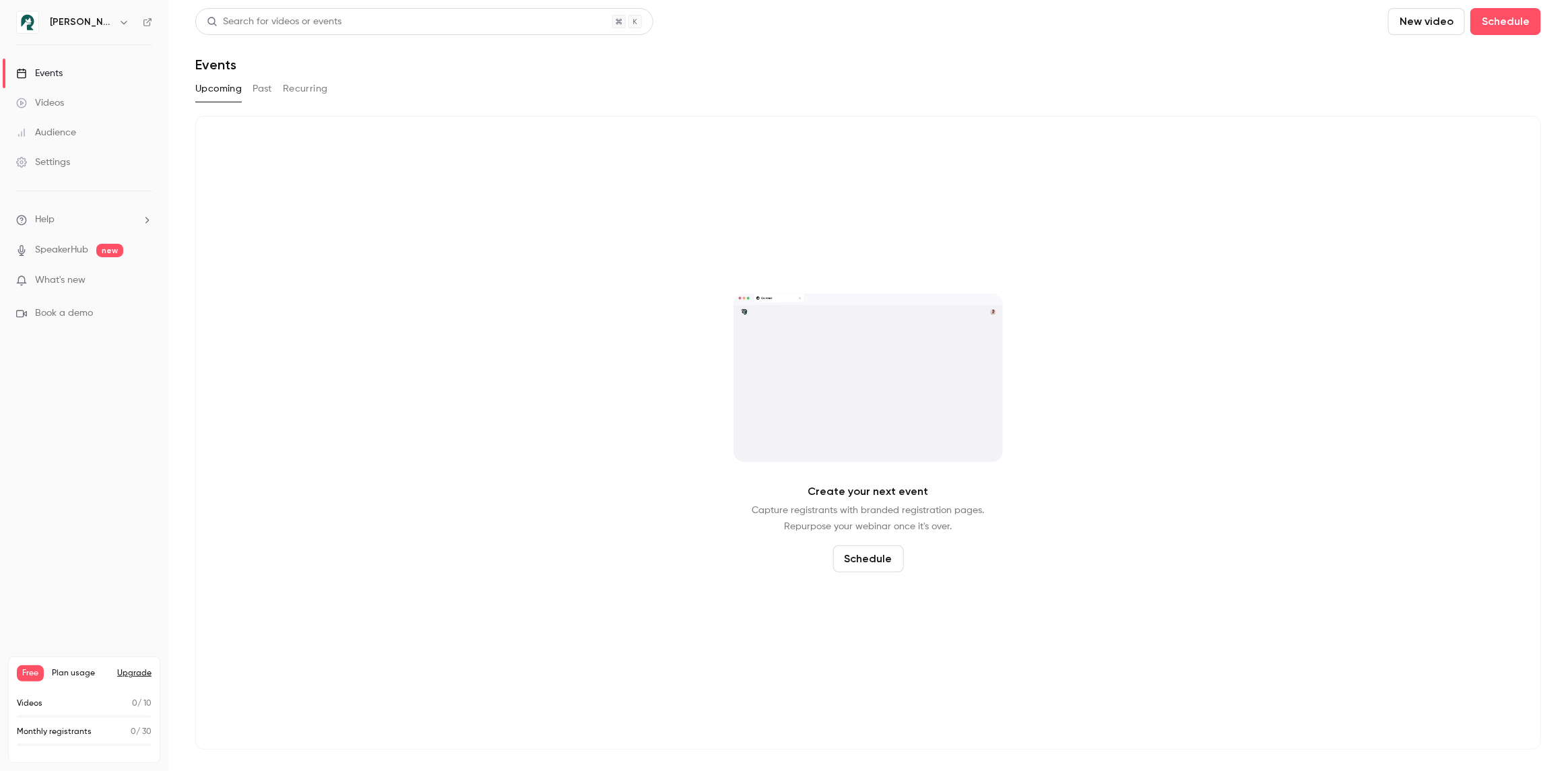
click at [51, 150] on link "Settings" at bounding box center [84, 162] width 168 height 30
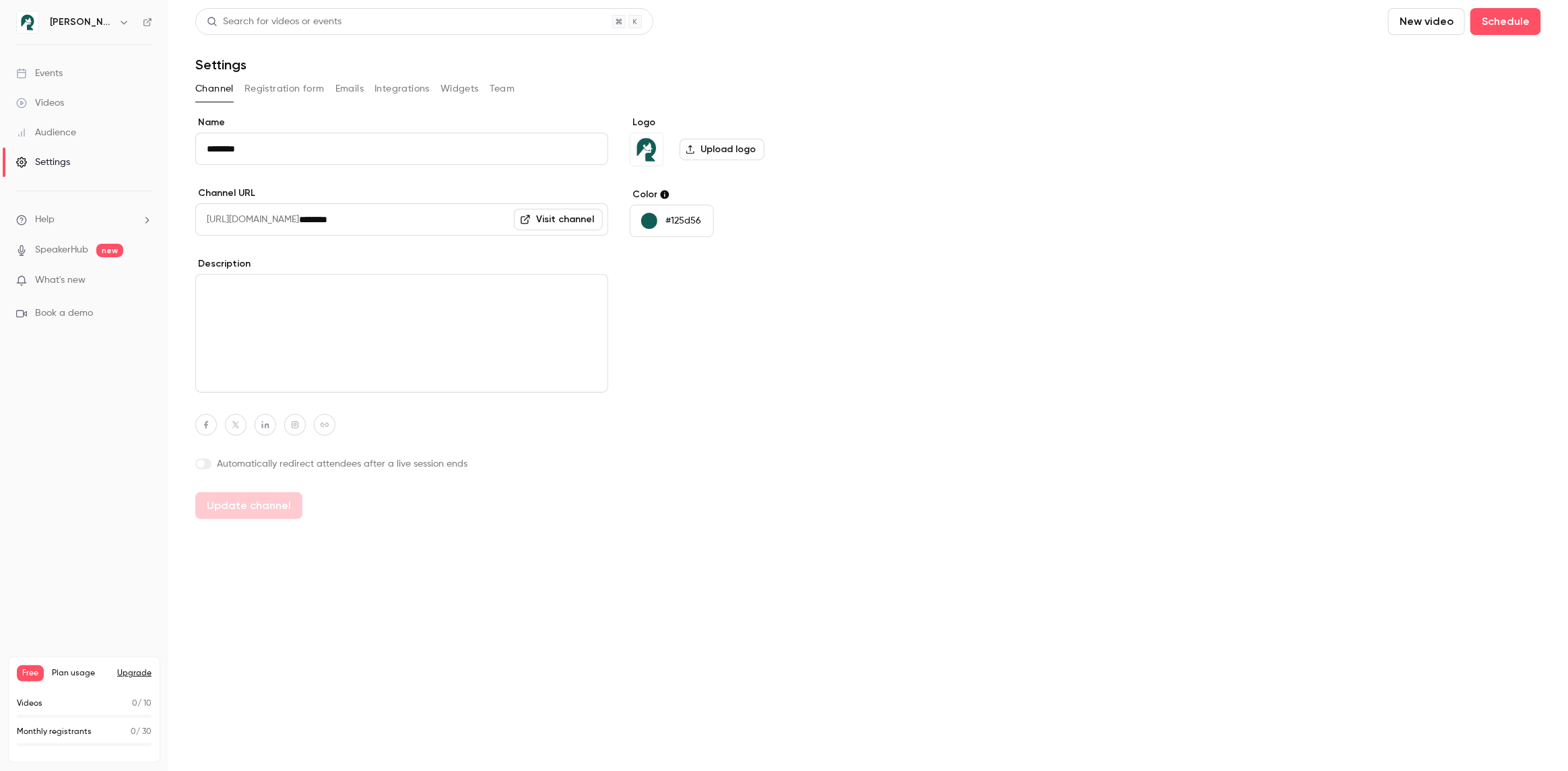
click at [118, 23] on icon "button" at bounding box center [124, 23] width 11 height 11
click at [91, 123] on div "Billing" at bounding box center [111, 125] width 126 height 14
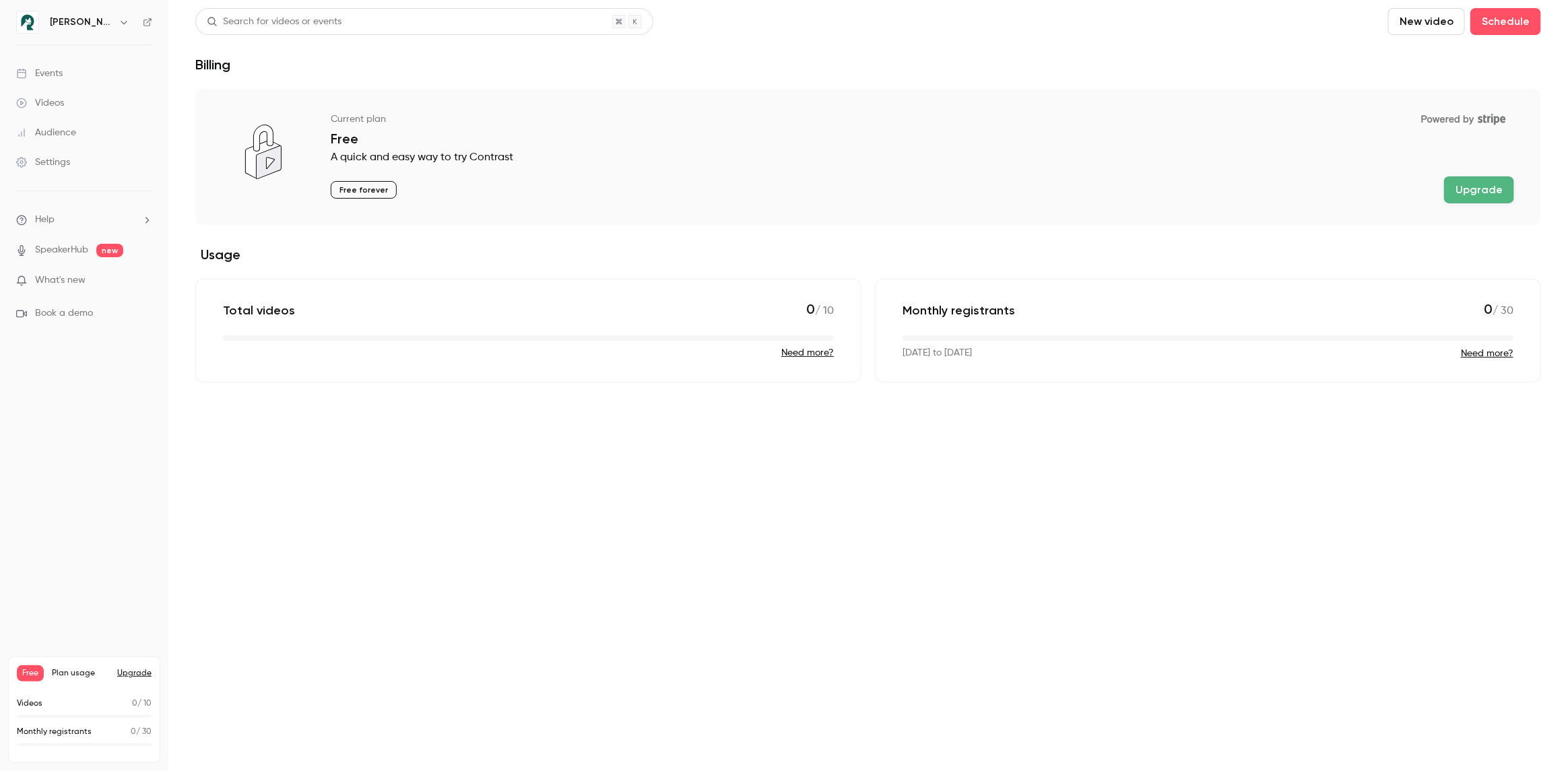
click at [118, 21] on icon "button" at bounding box center [124, 23] width 11 height 11
click at [122, 432] on div at bounding box center [784, 386] width 1568 height 771
click at [61, 156] on div "Settings" at bounding box center [43, 162] width 54 height 14
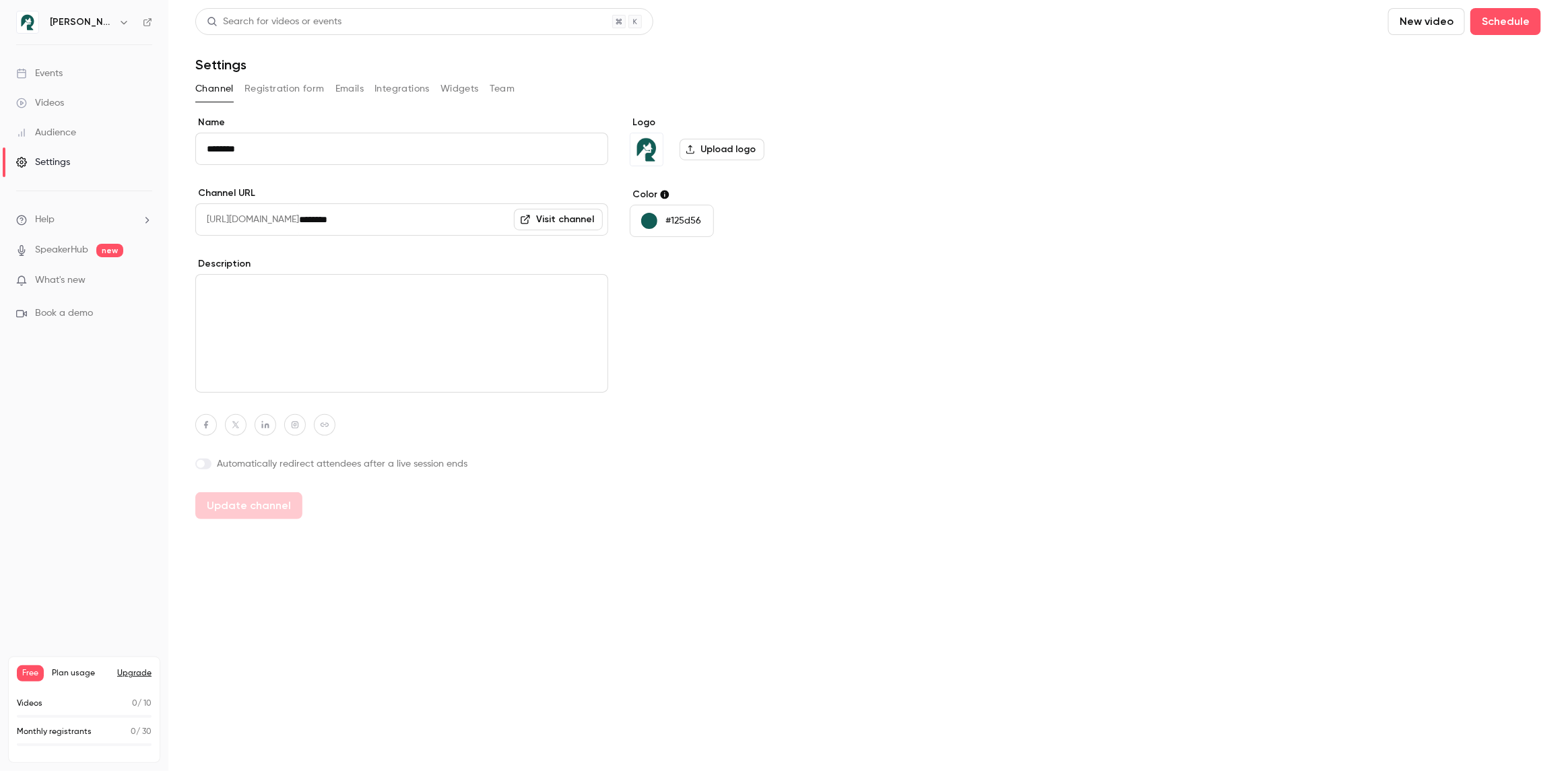
click at [495, 91] on button "Team" at bounding box center [502, 89] width 25 height 22
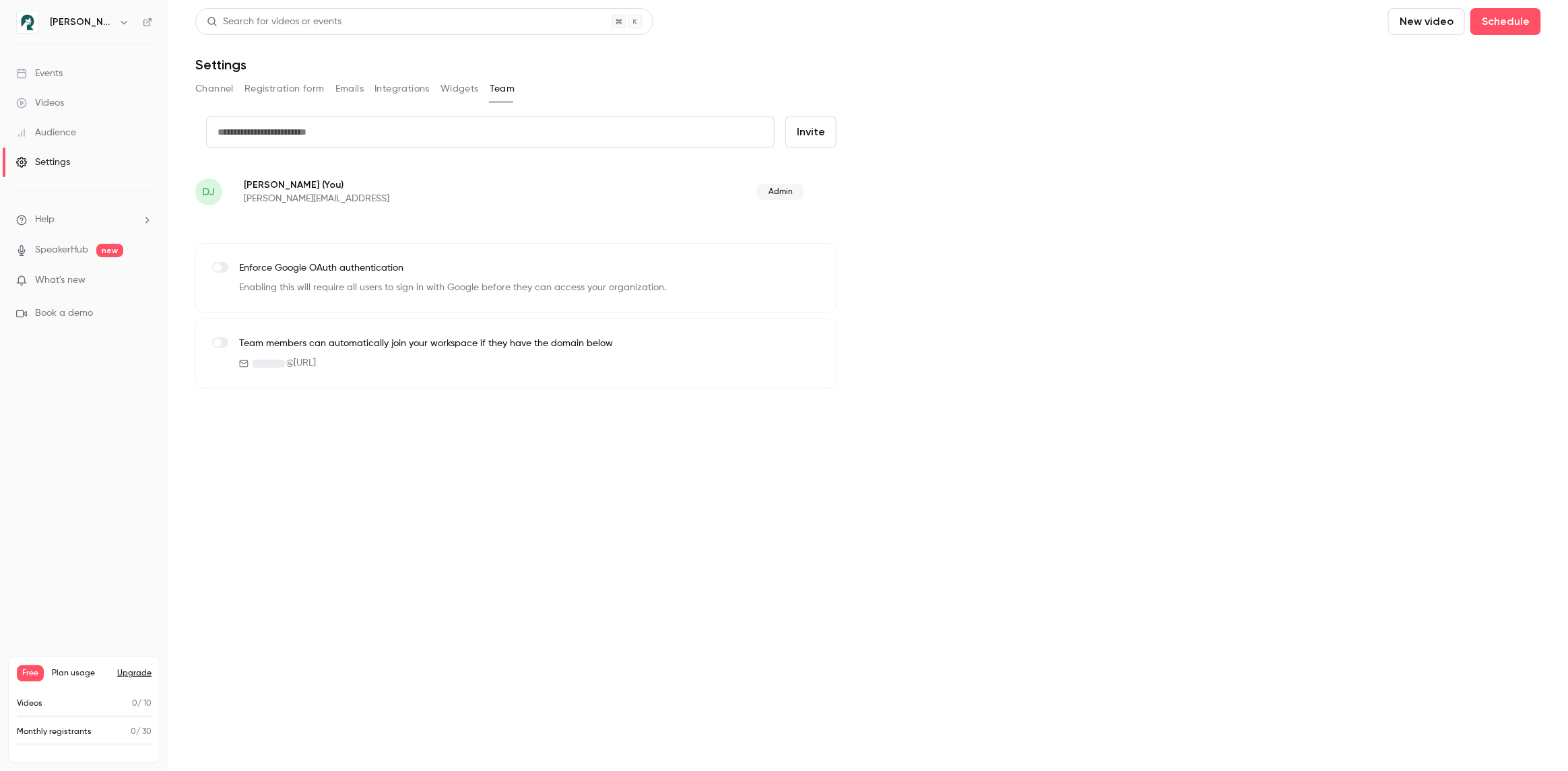
click at [790, 192] on span "Admin" at bounding box center [780, 192] width 47 height 16
click at [277, 187] on p "[PERSON_NAME] (You)" at bounding box center [408, 185] width 330 height 14
drag, startPoint x: 102, startPoint y: 484, endPoint x: 102, endPoint y: 495, distance: 11.0
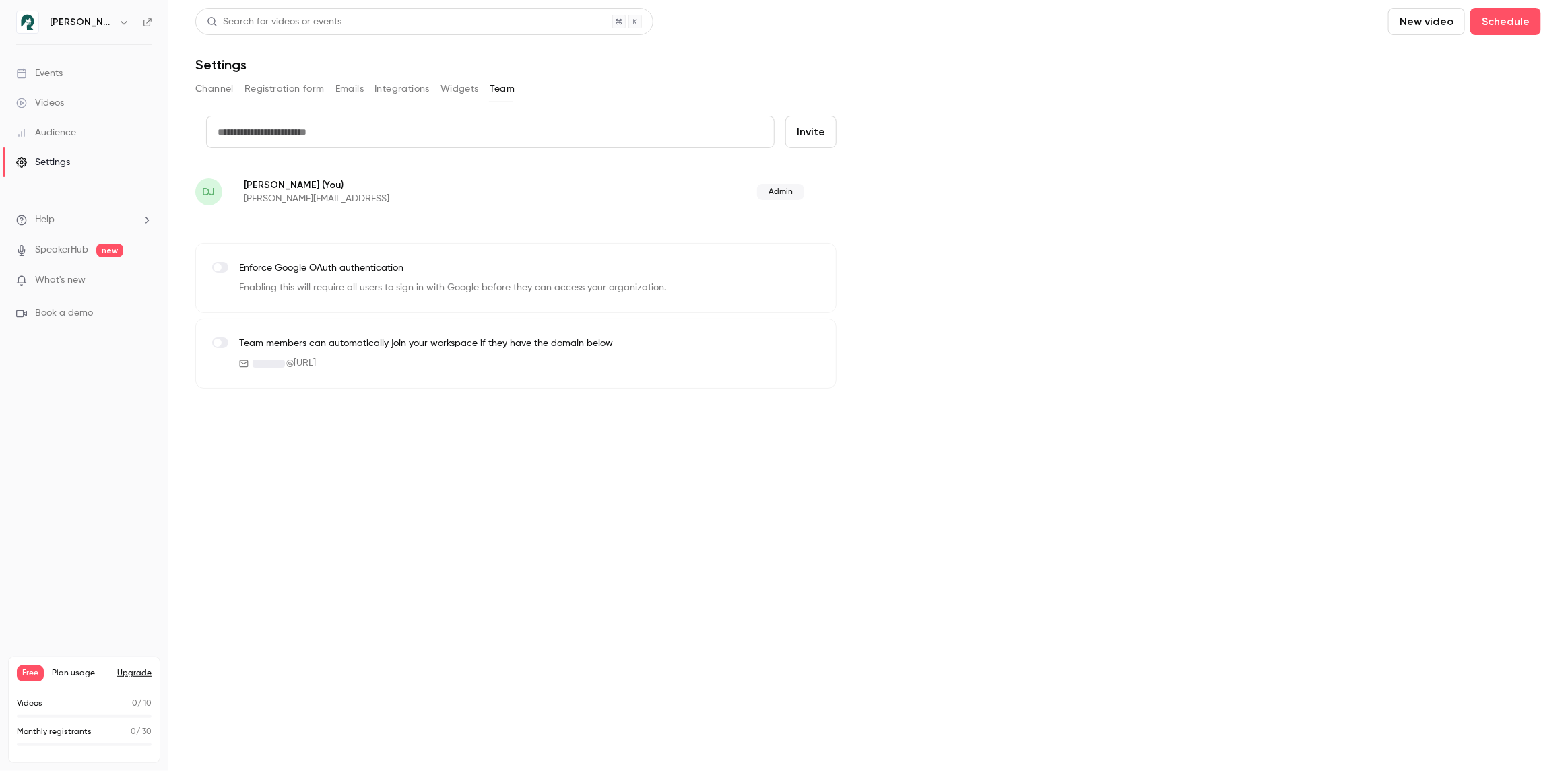
click at [102, 485] on nav "[PERSON_NAME] AI Events Videos Audience Settings Help SpeakerHub new What's new…" at bounding box center [84, 386] width 168 height 771
click at [118, 23] on icon "button" at bounding box center [124, 23] width 11 height 11
click at [93, 190] on div "Log out" at bounding box center [126, 196] width 154 height 14
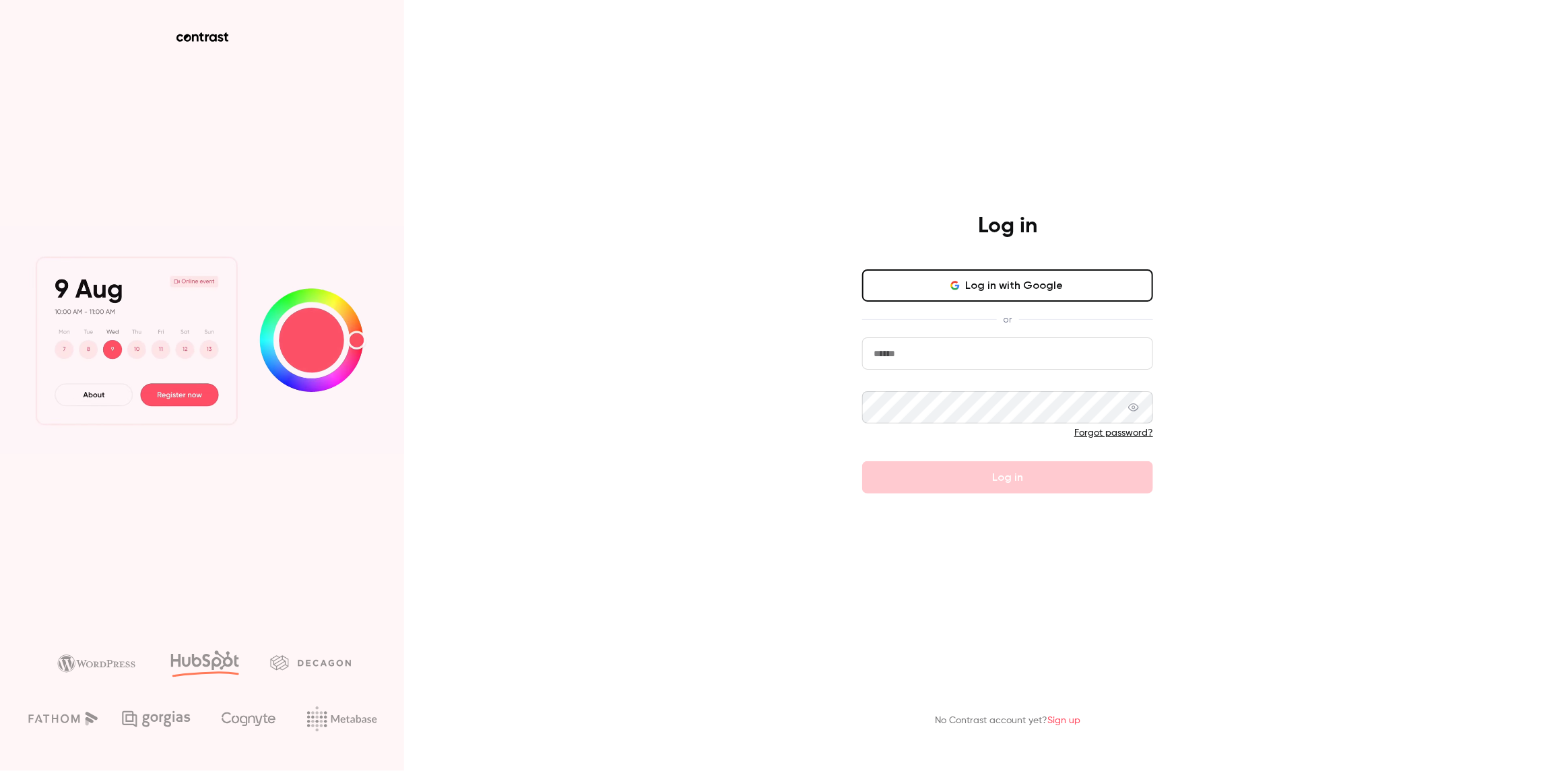
click at [1014, 347] on input "email" at bounding box center [1008, 354] width 291 height 33
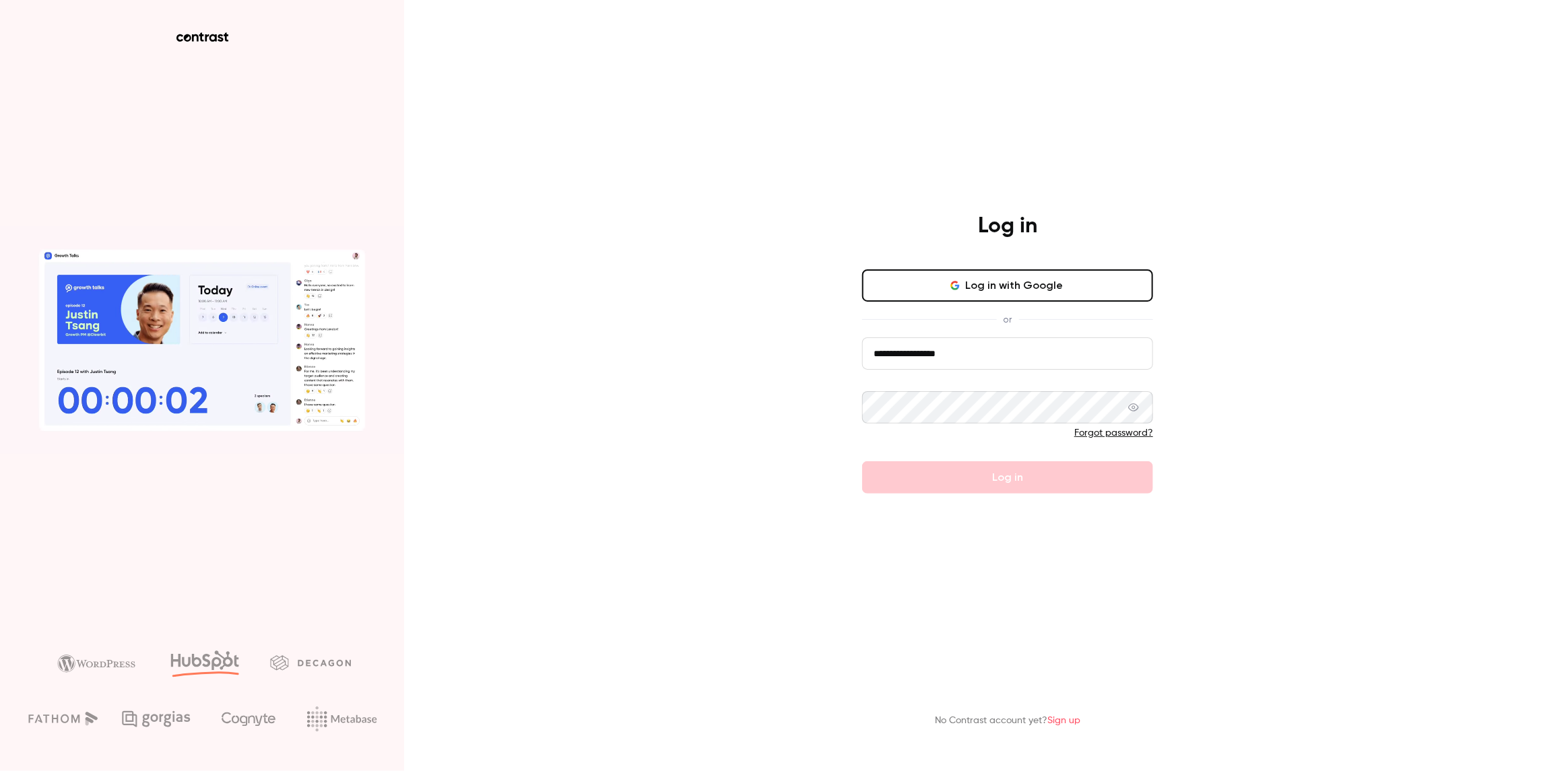
type input "**********"
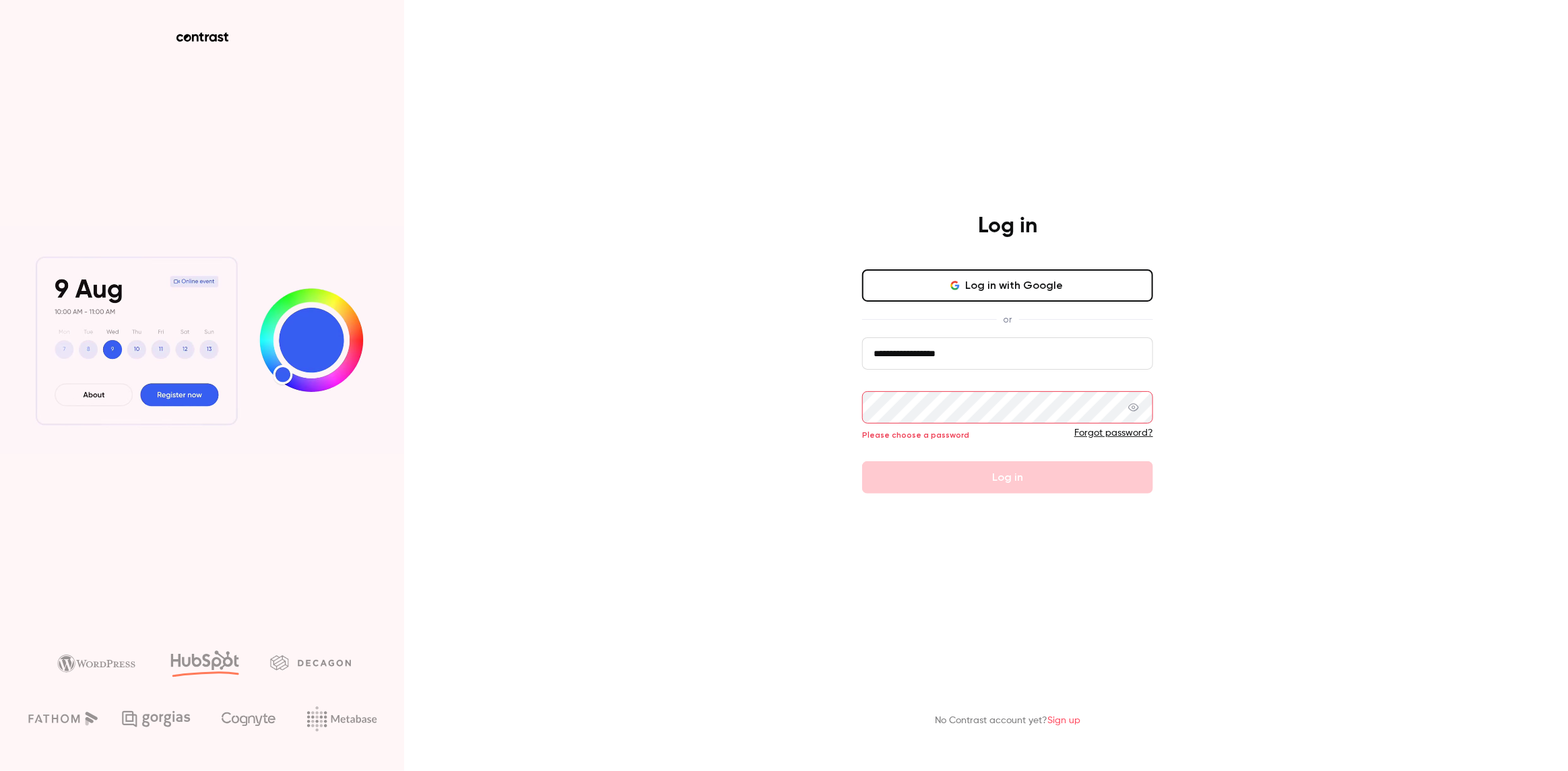
click at [1131, 433] on link "Forgot password?" at bounding box center [1114, 432] width 79 height 9
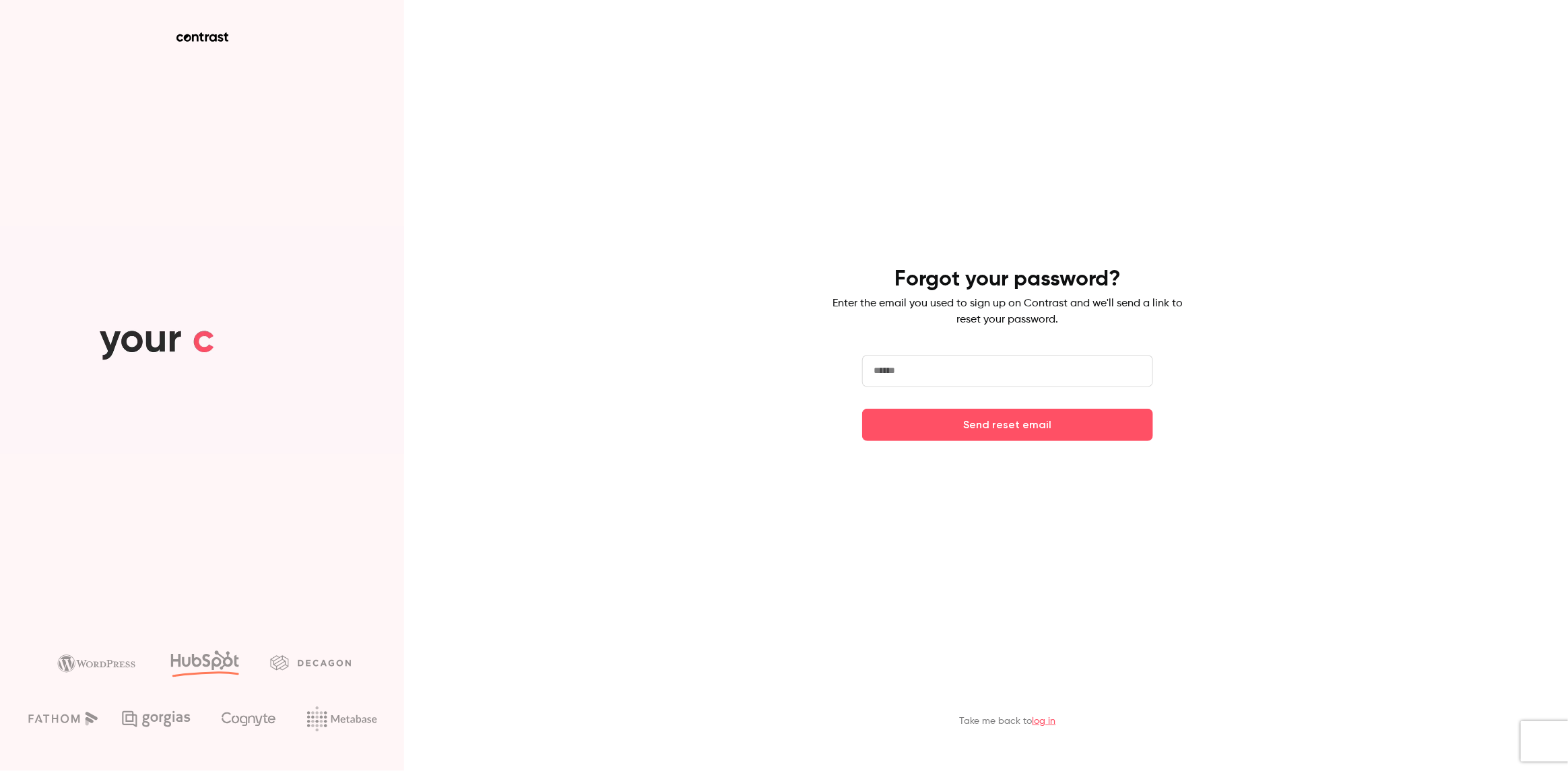
click at [1052, 378] on input "email" at bounding box center [1008, 371] width 291 height 33
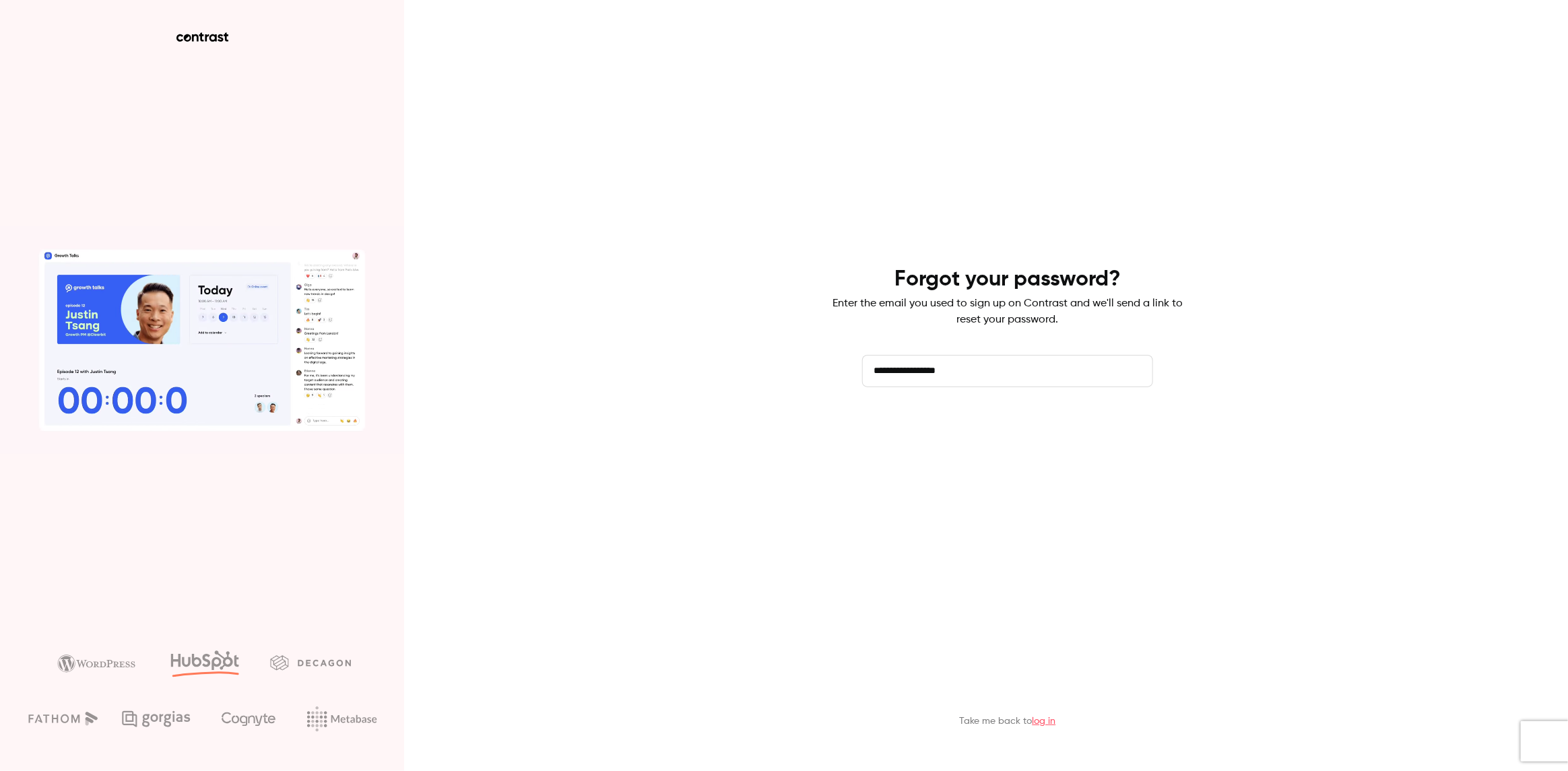
type input "**********"
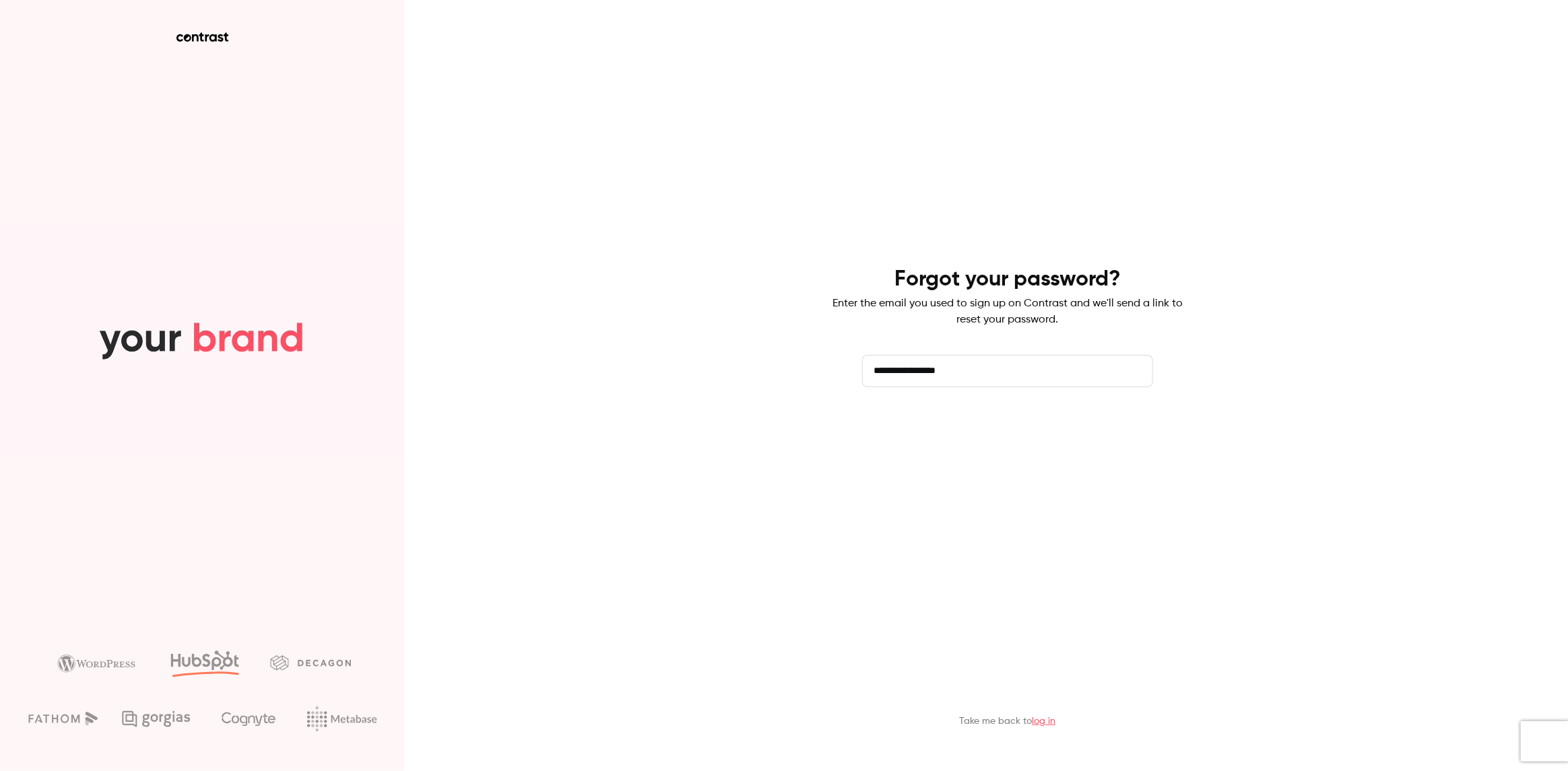
click at [1117, 434] on button "Send reset email" at bounding box center [1008, 425] width 291 height 33
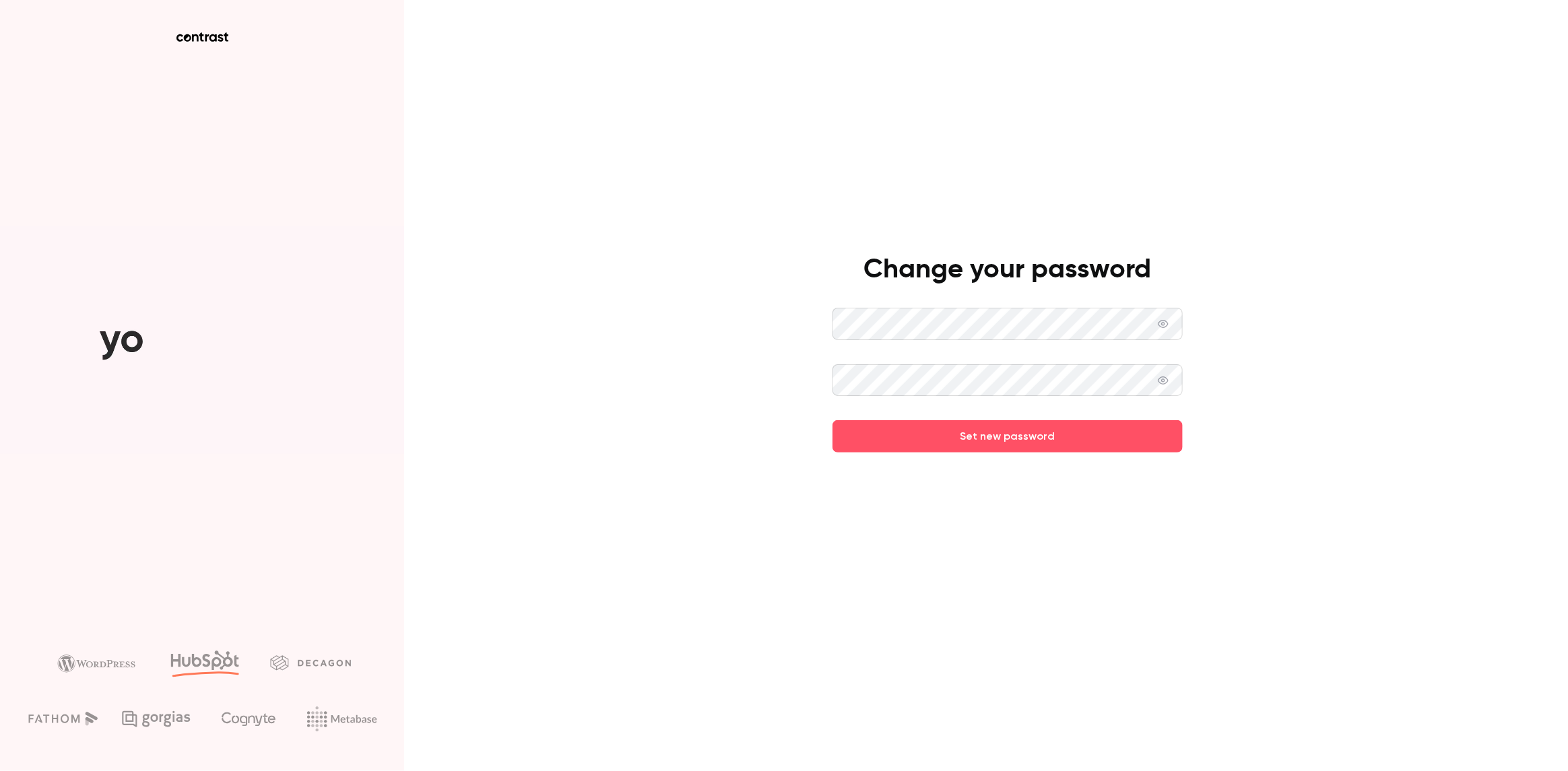
click at [975, 444] on button "Set new password" at bounding box center [1008, 436] width 350 height 33
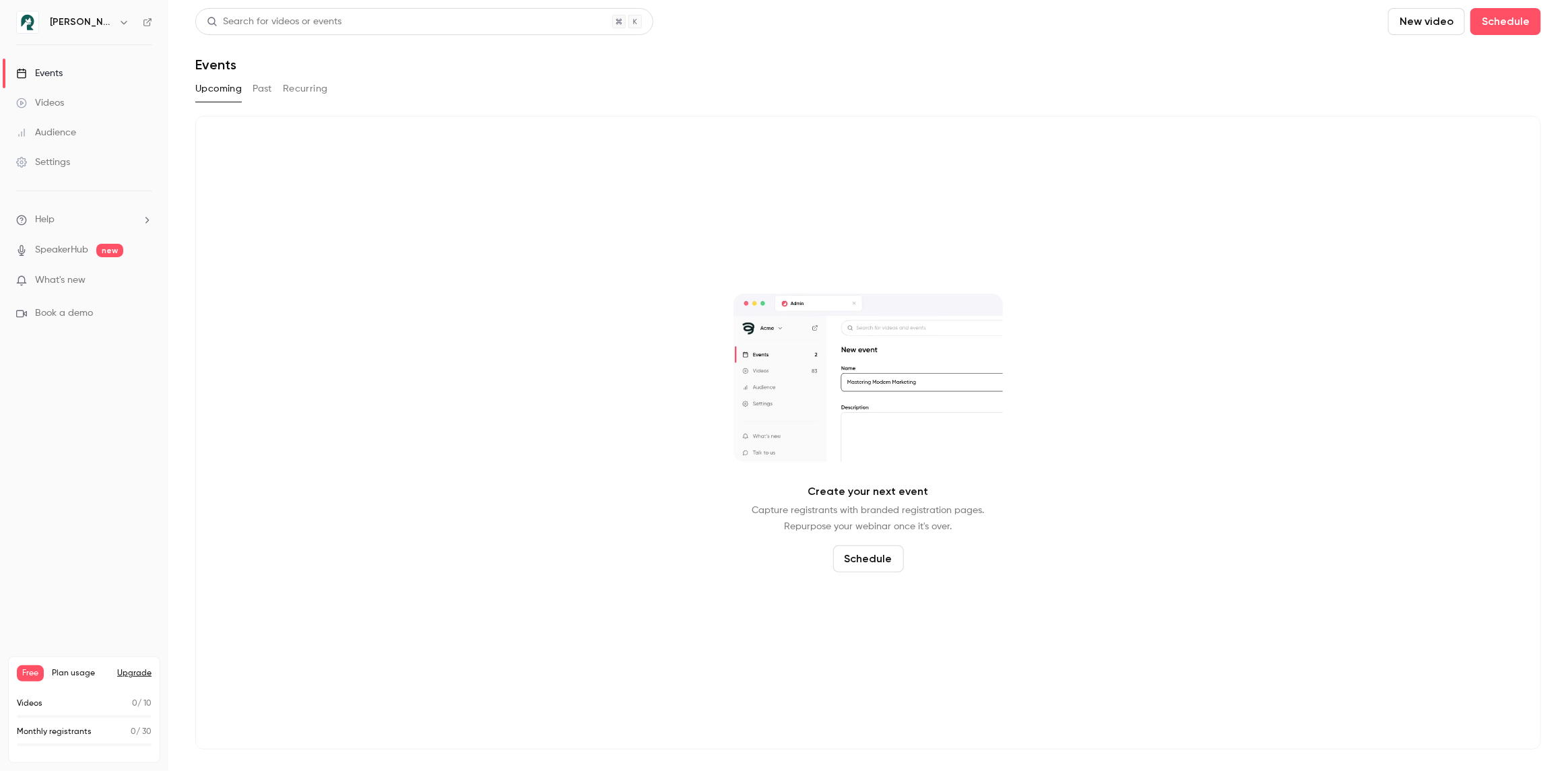
click at [32, 679] on span "Free" at bounding box center [31, 673] width 27 height 16
click at [65, 677] on span "Plan usage" at bounding box center [79, 673] width 57 height 11
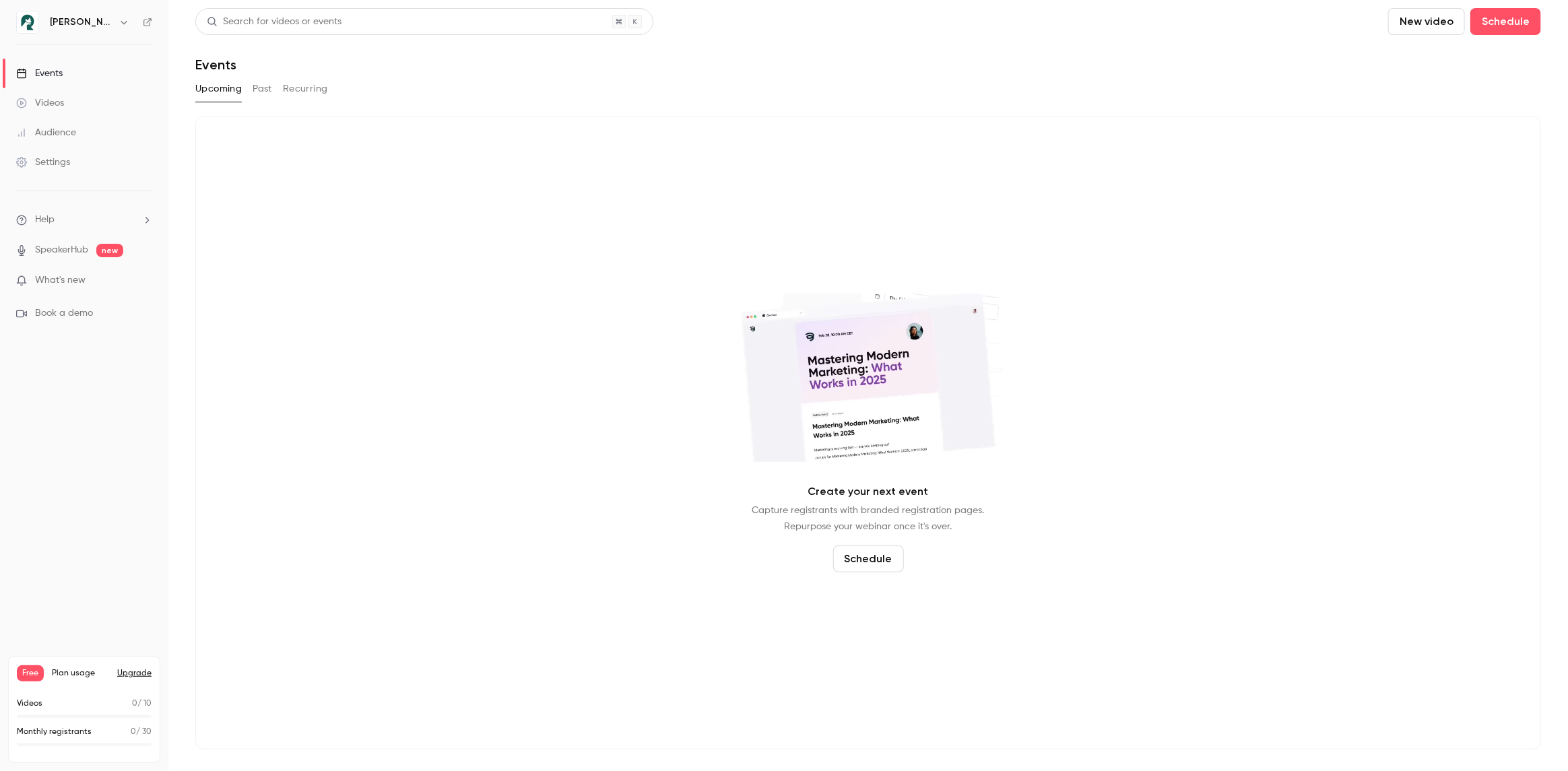
drag, startPoint x: 79, startPoint y: 715, endPoint x: 115, endPoint y: 710, distance: 36.3
click at [79, 716] on span at bounding box center [84, 716] width 135 height 3
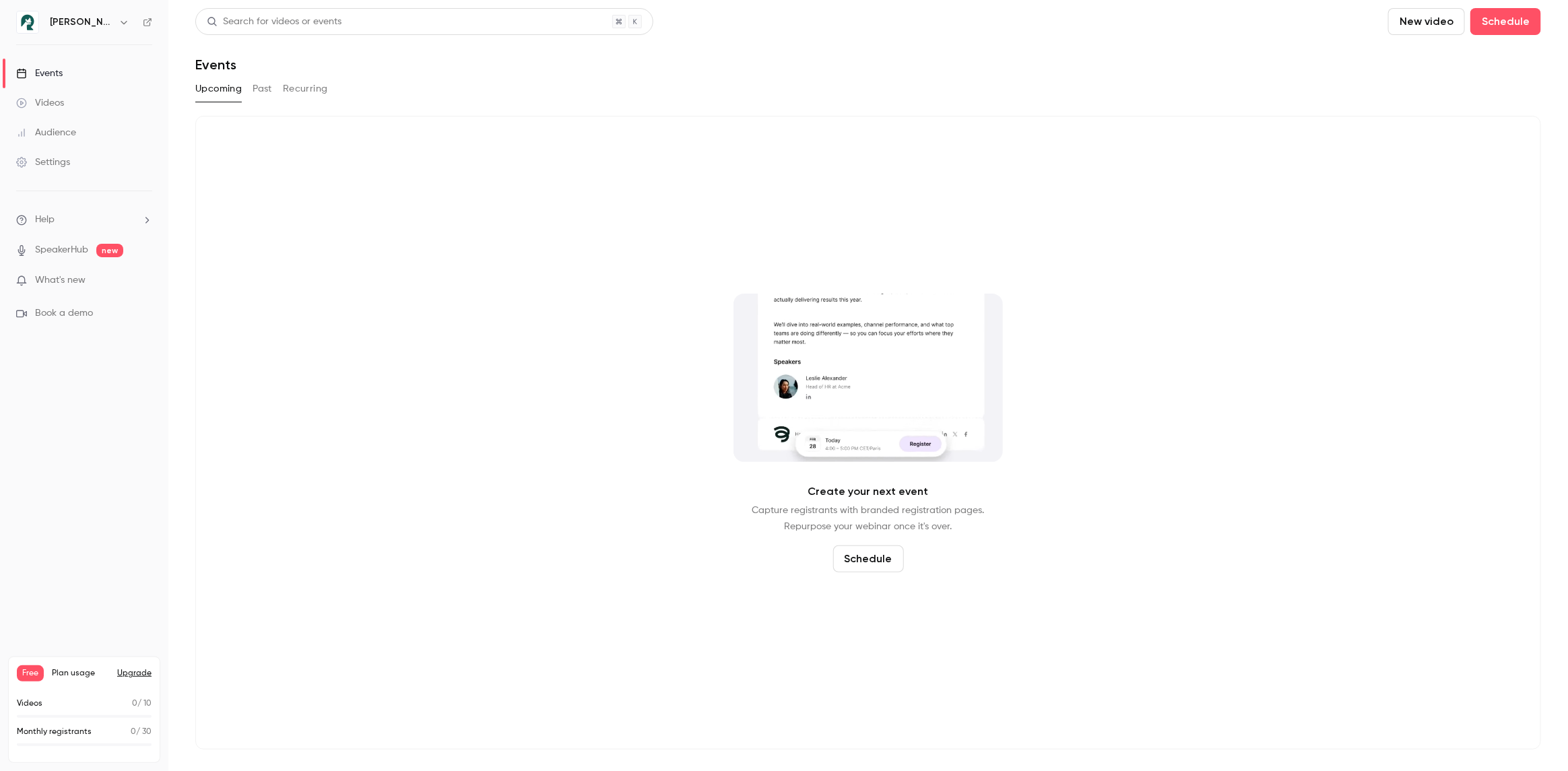
click at [116, 710] on div "Videos 0 / 10" at bounding box center [84, 703] width 135 height 12
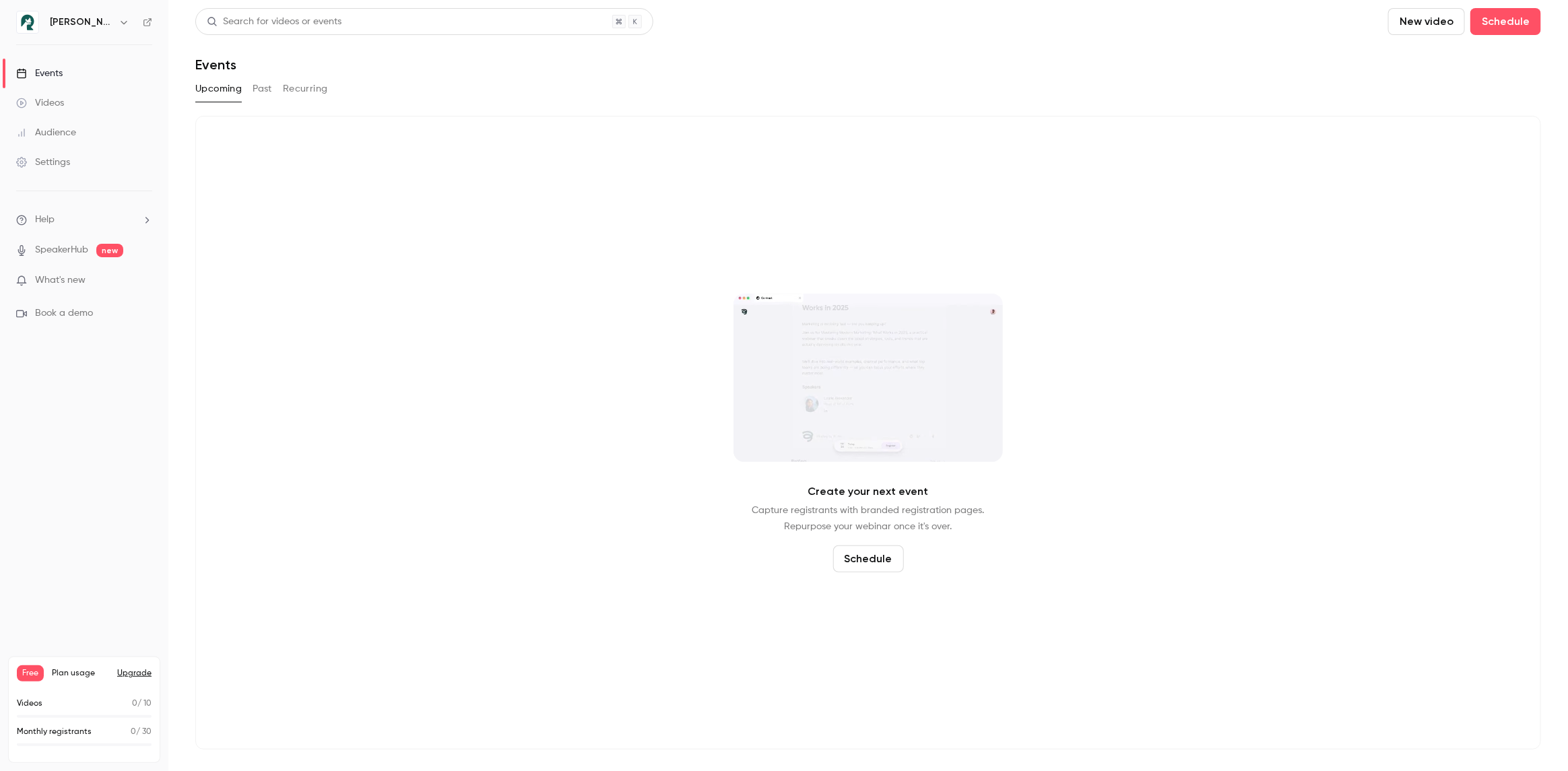
click at [145, 677] on button "Upgrade" at bounding box center [135, 673] width 34 height 11
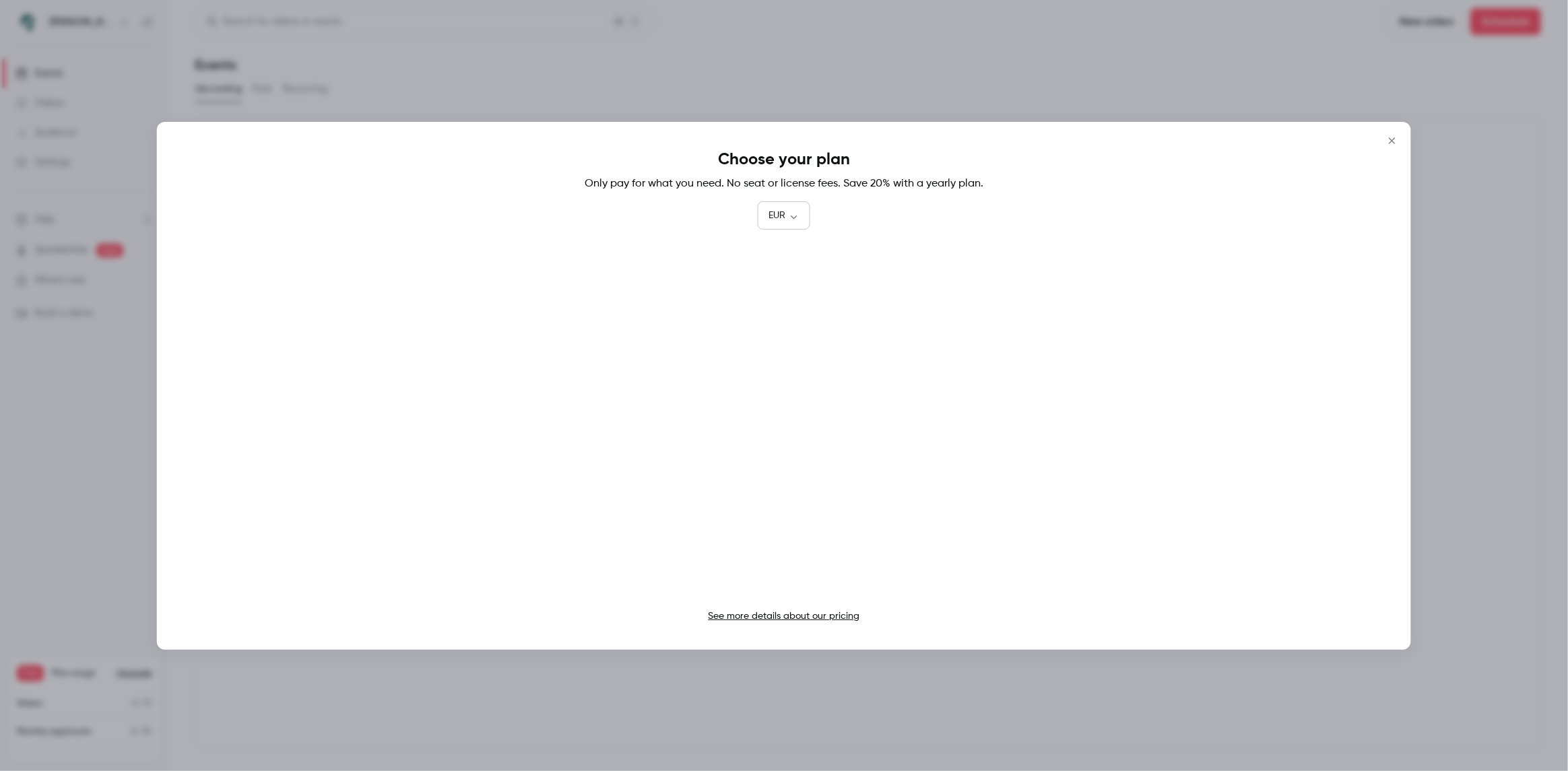
click at [777, 214] on body "[PERSON_NAME] AI Events Videos Audience Settings Help SpeakerHub new What's new…" at bounding box center [784, 386] width 1568 height 771
click at [781, 289] on li "USD" at bounding box center [784, 293] width 52 height 35
type input "***"
